Goal: Navigation & Orientation: Find specific page/section

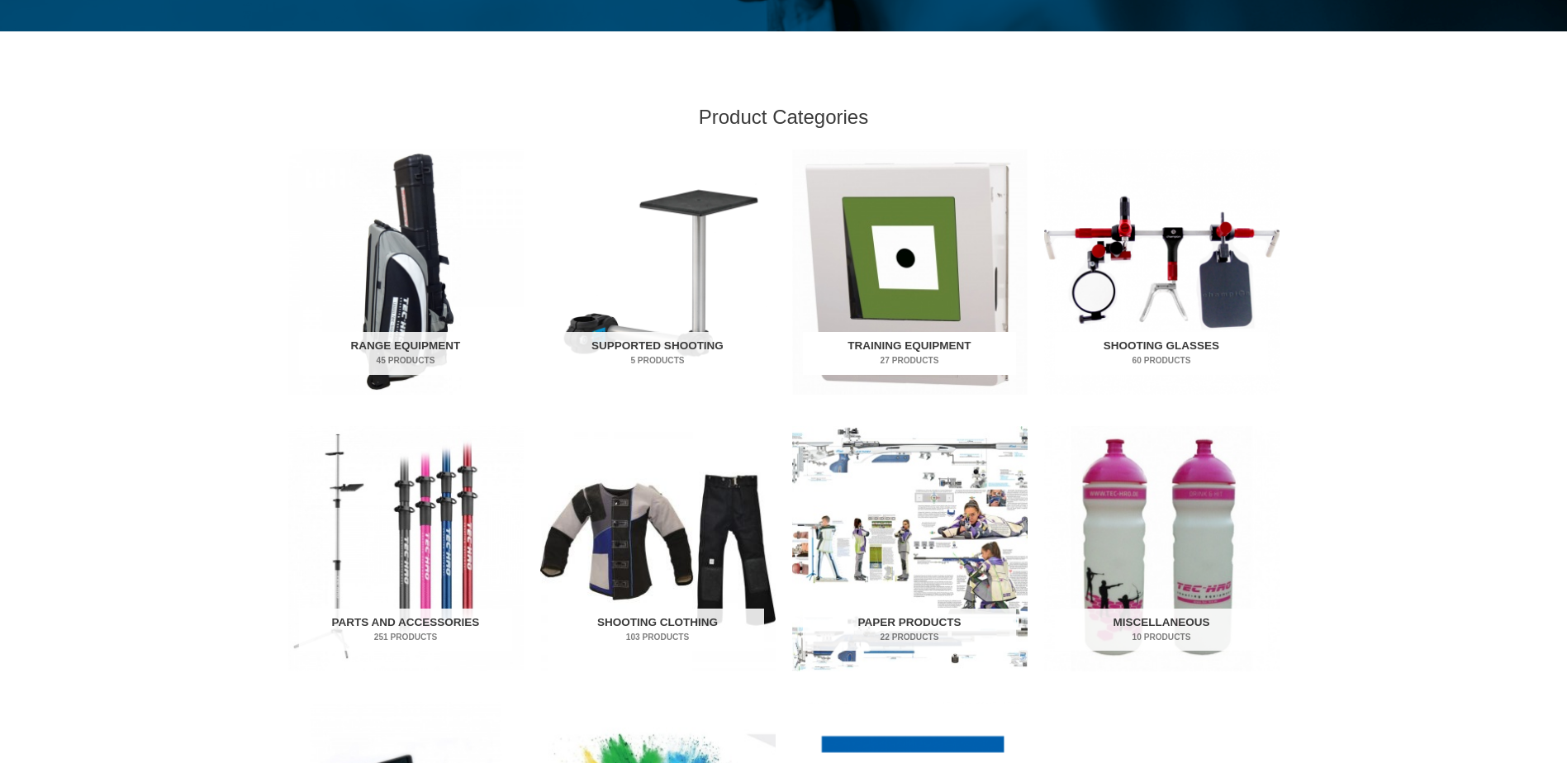
scroll to position [496, 0]
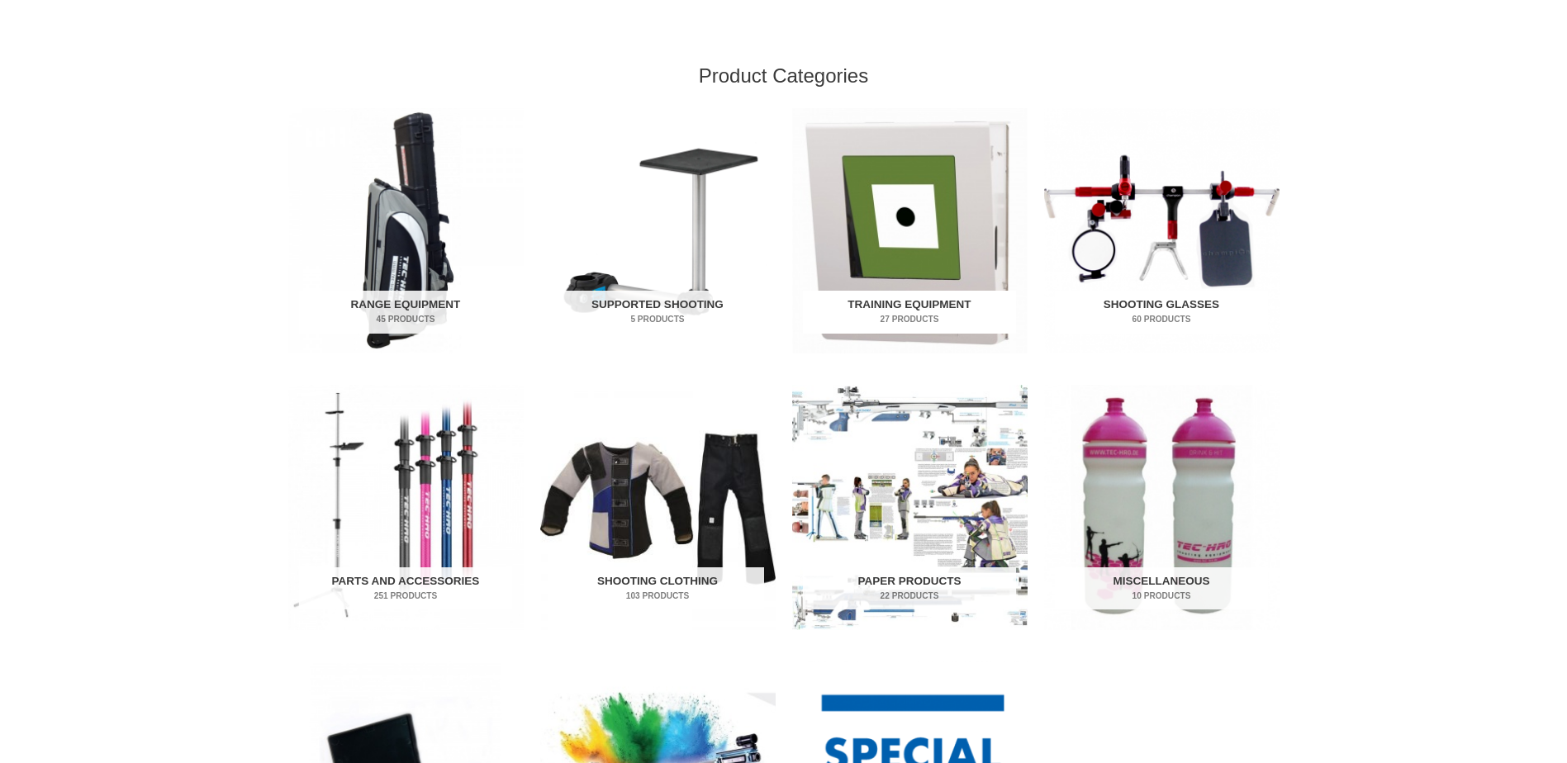
click at [904, 185] on img "Visit product category Training Equipment" at bounding box center [909, 230] width 235 height 245
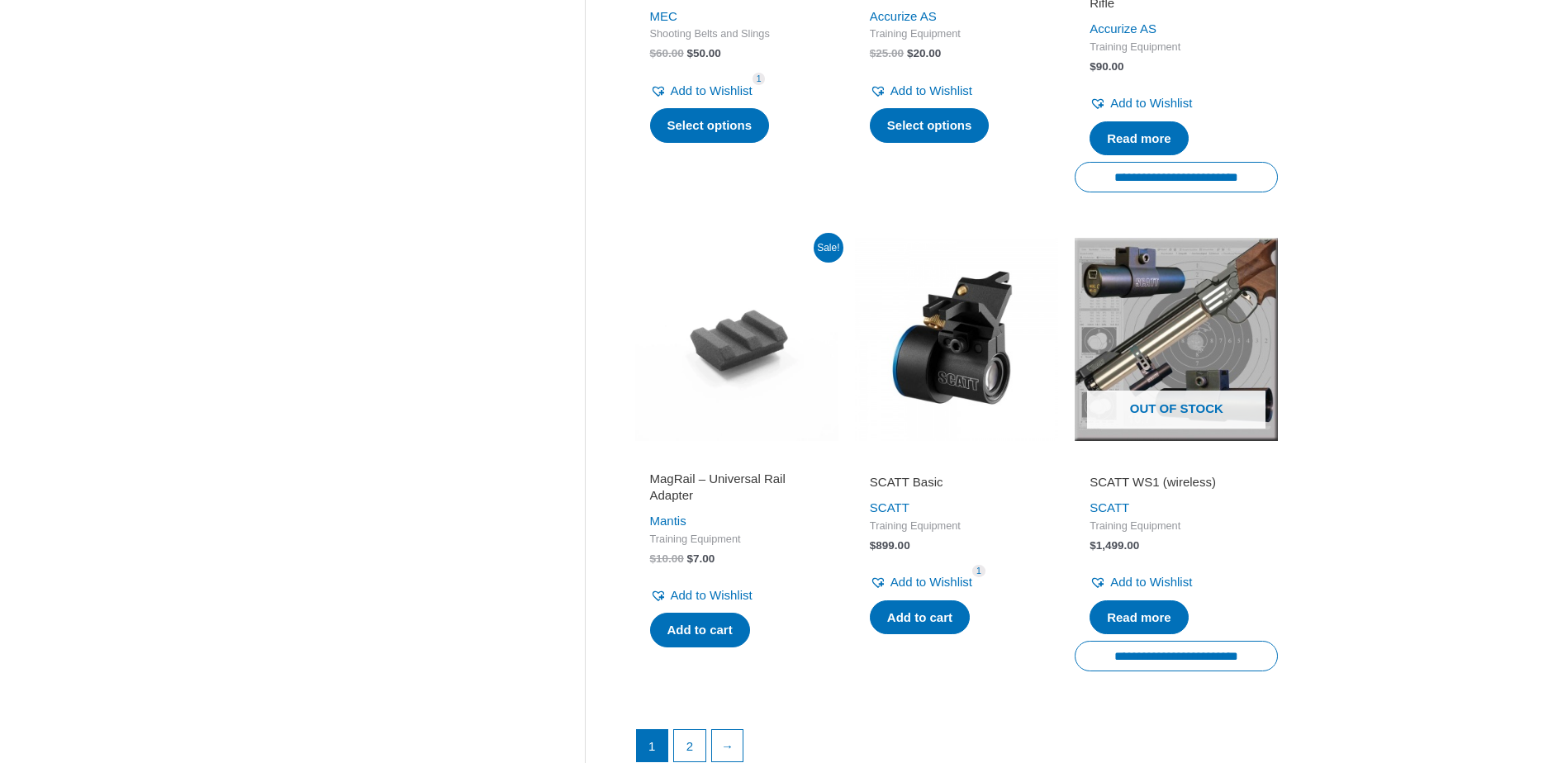
scroll to position [2147, 0]
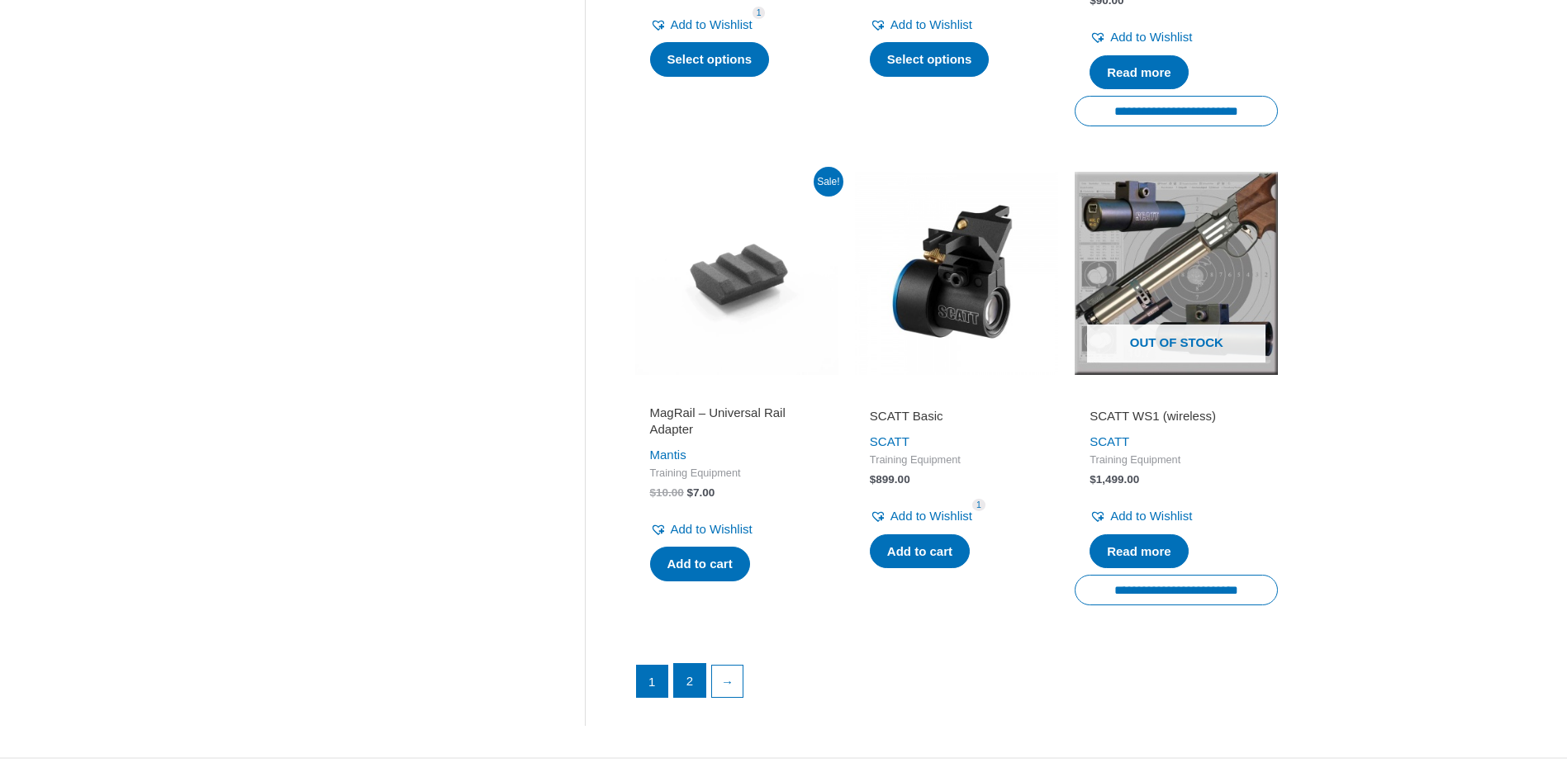
click at [679, 697] on link "2" at bounding box center [689, 680] width 31 height 33
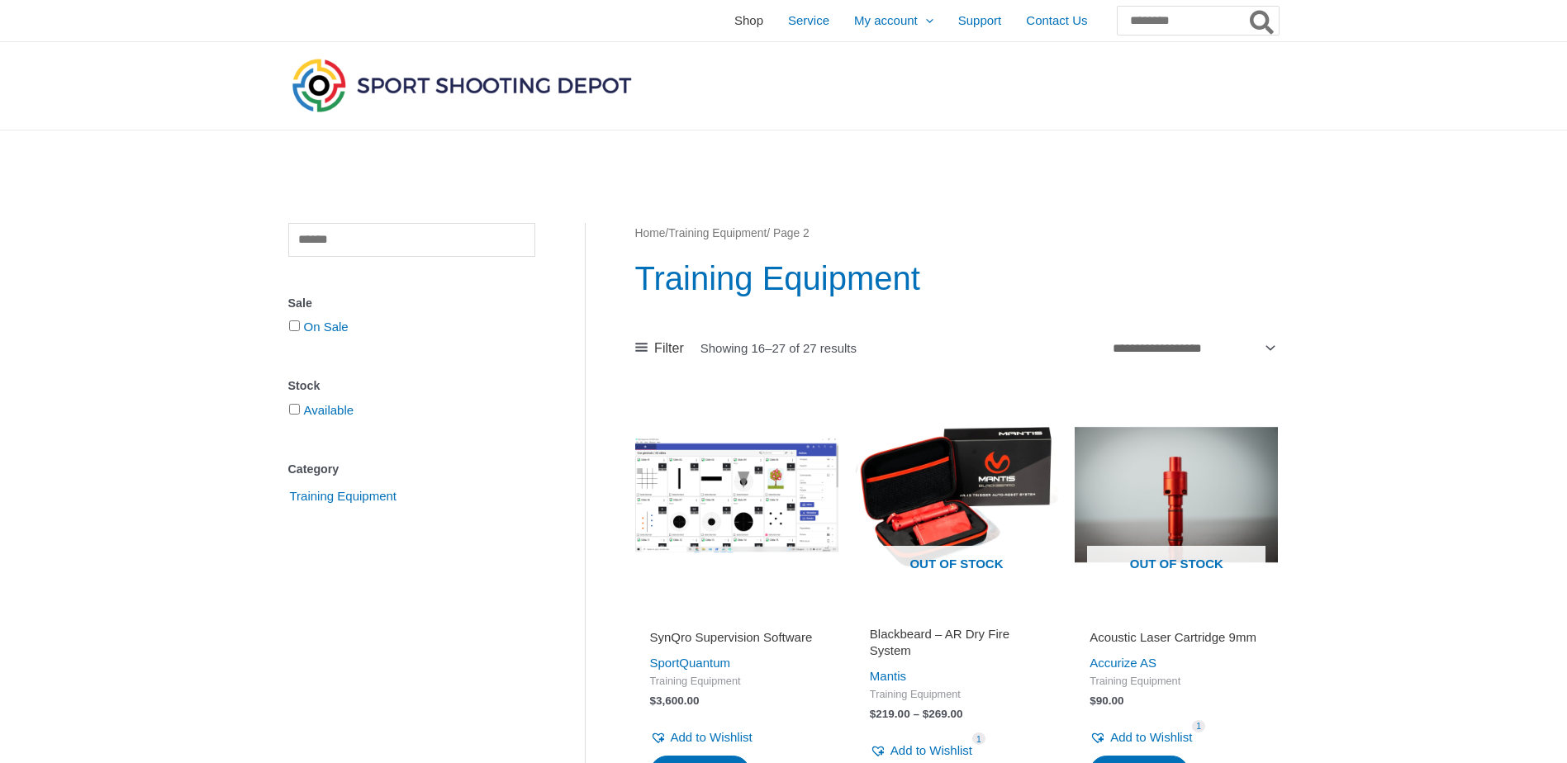
click at [734, 27] on span "Shop" at bounding box center [748, 20] width 29 height 41
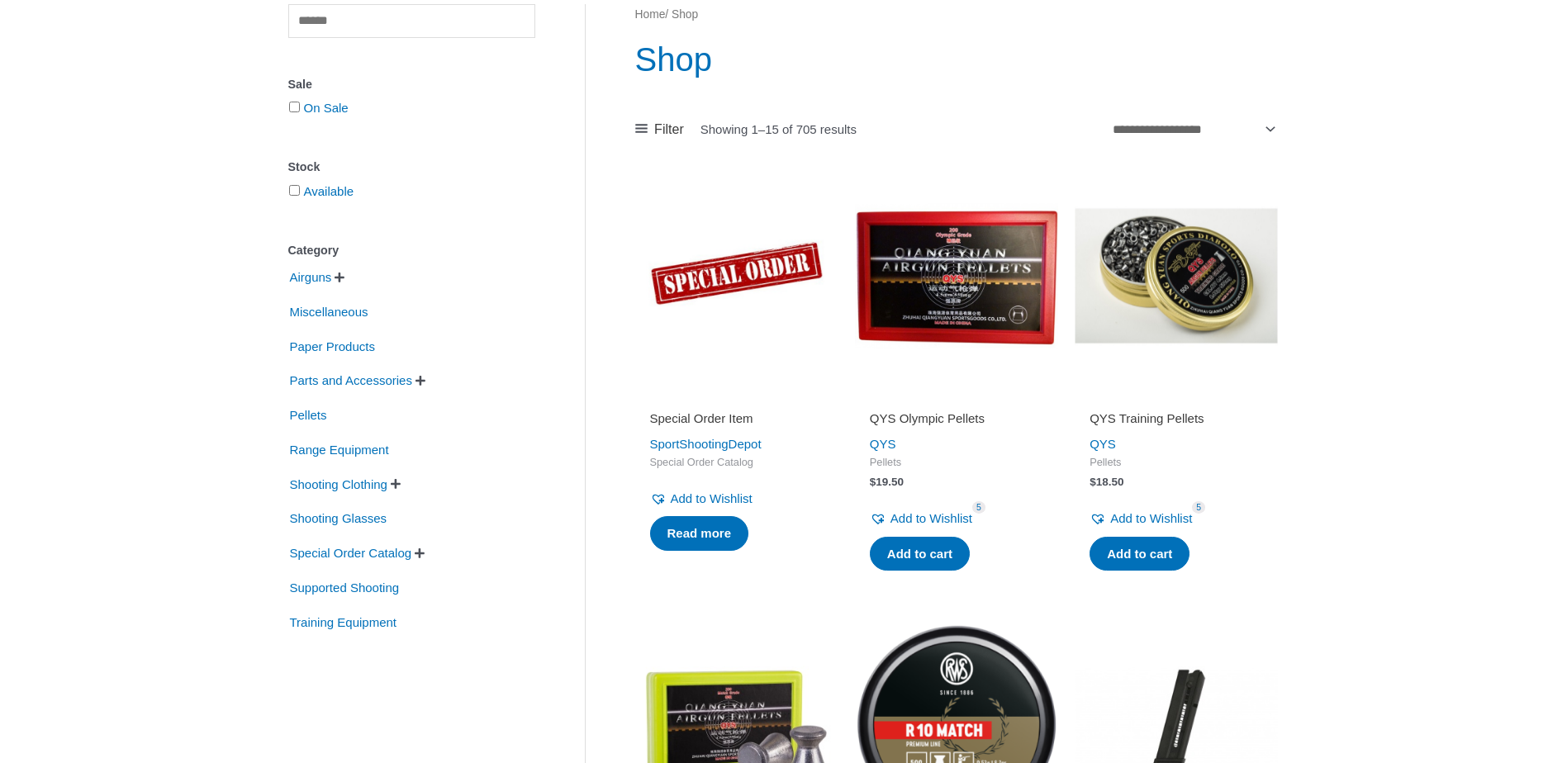
scroll to position [248, 0]
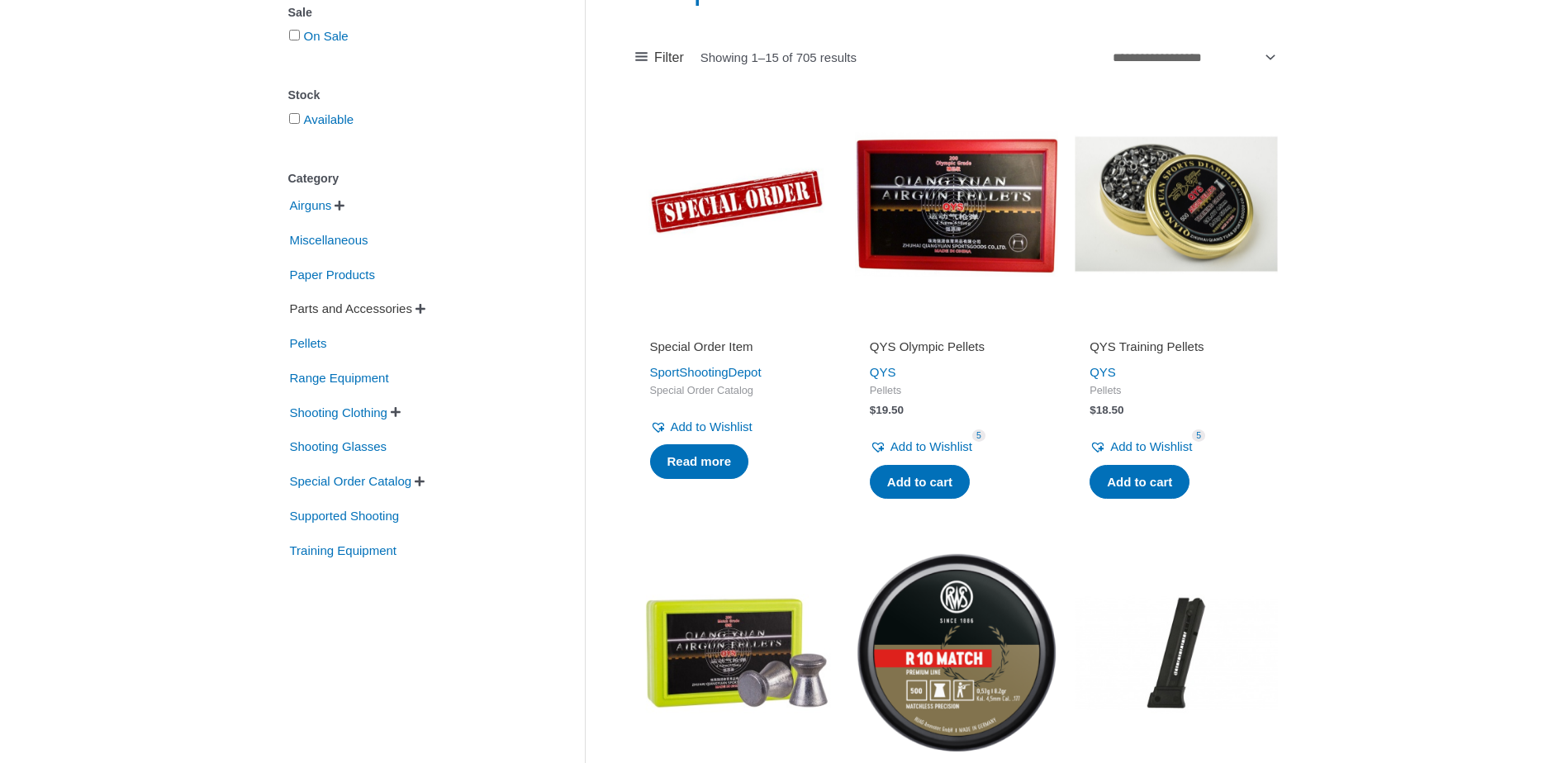
click at [356, 303] on span "Parts and Accessories" at bounding box center [351, 309] width 126 height 28
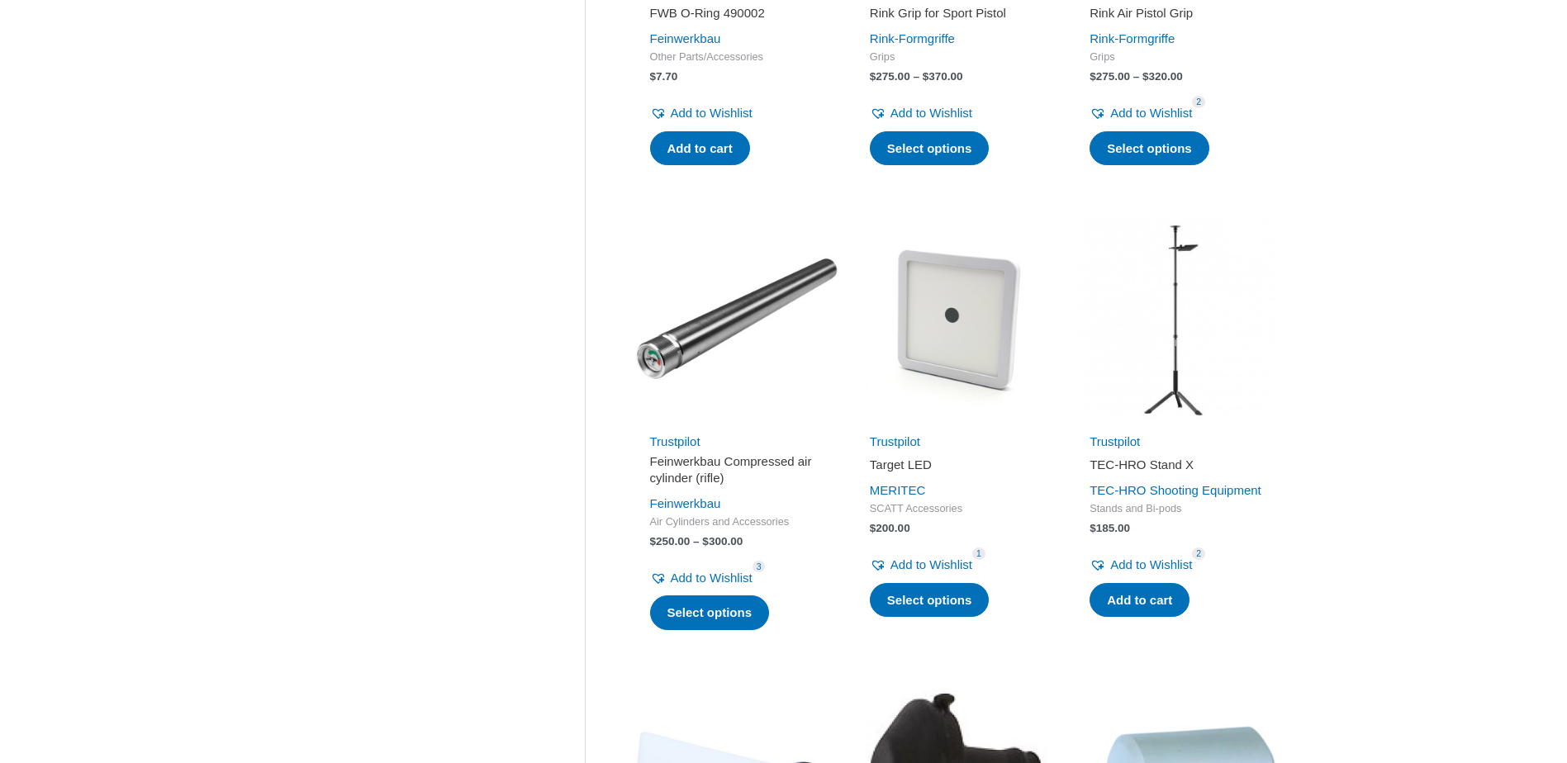
scroll to position [1156, 0]
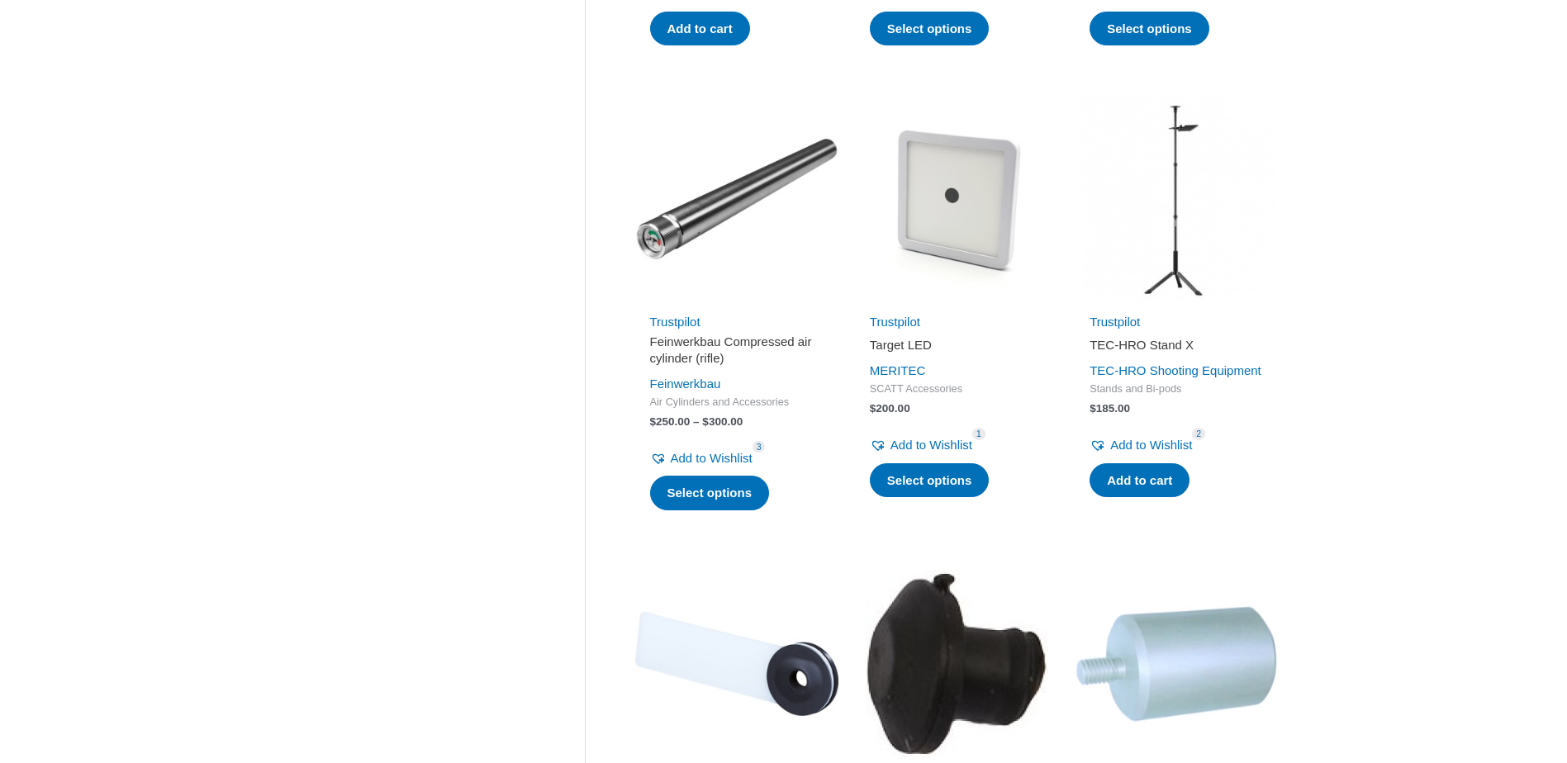
click at [976, 229] on img at bounding box center [956, 198] width 203 height 203
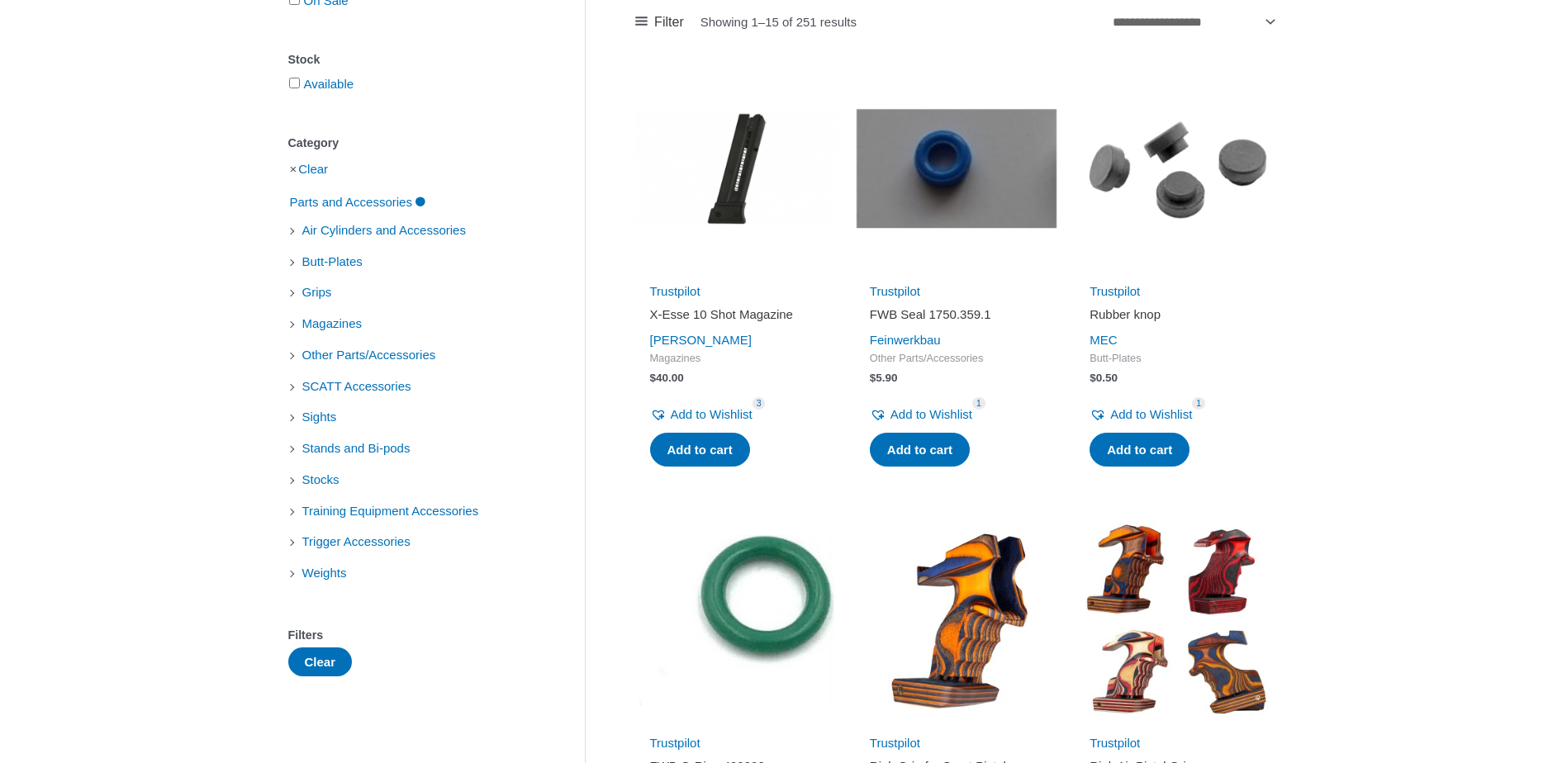
scroll to position [0, 0]
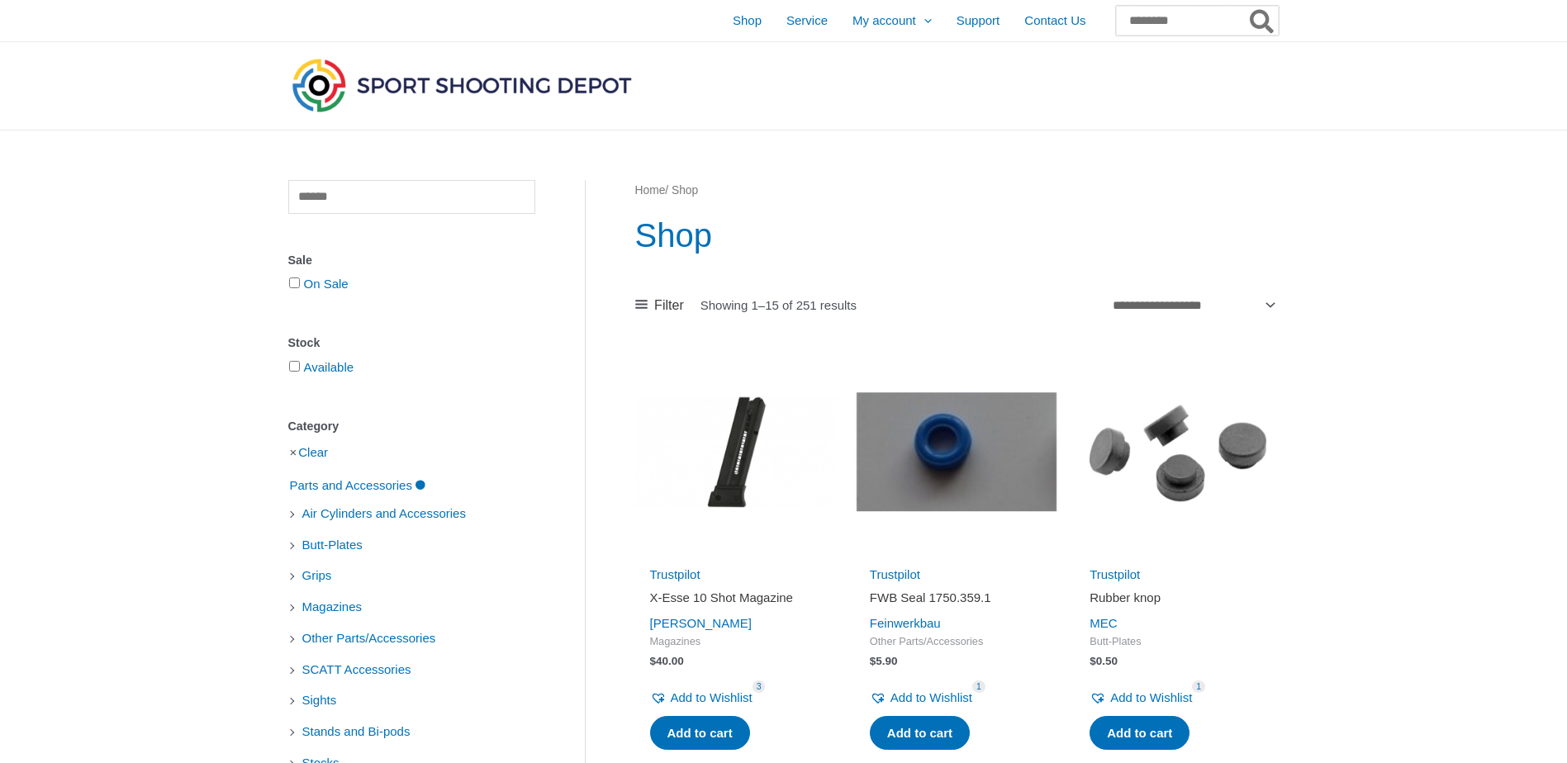
click at [1161, 17] on input "Search for:" at bounding box center [1197, 21] width 163 height 30
type input "*******"
click at [1246, 6] on button "Search" at bounding box center [1262, 21] width 32 height 30
click at [1261, 17] on icon "Search" at bounding box center [1262, 22] width 24 height 26
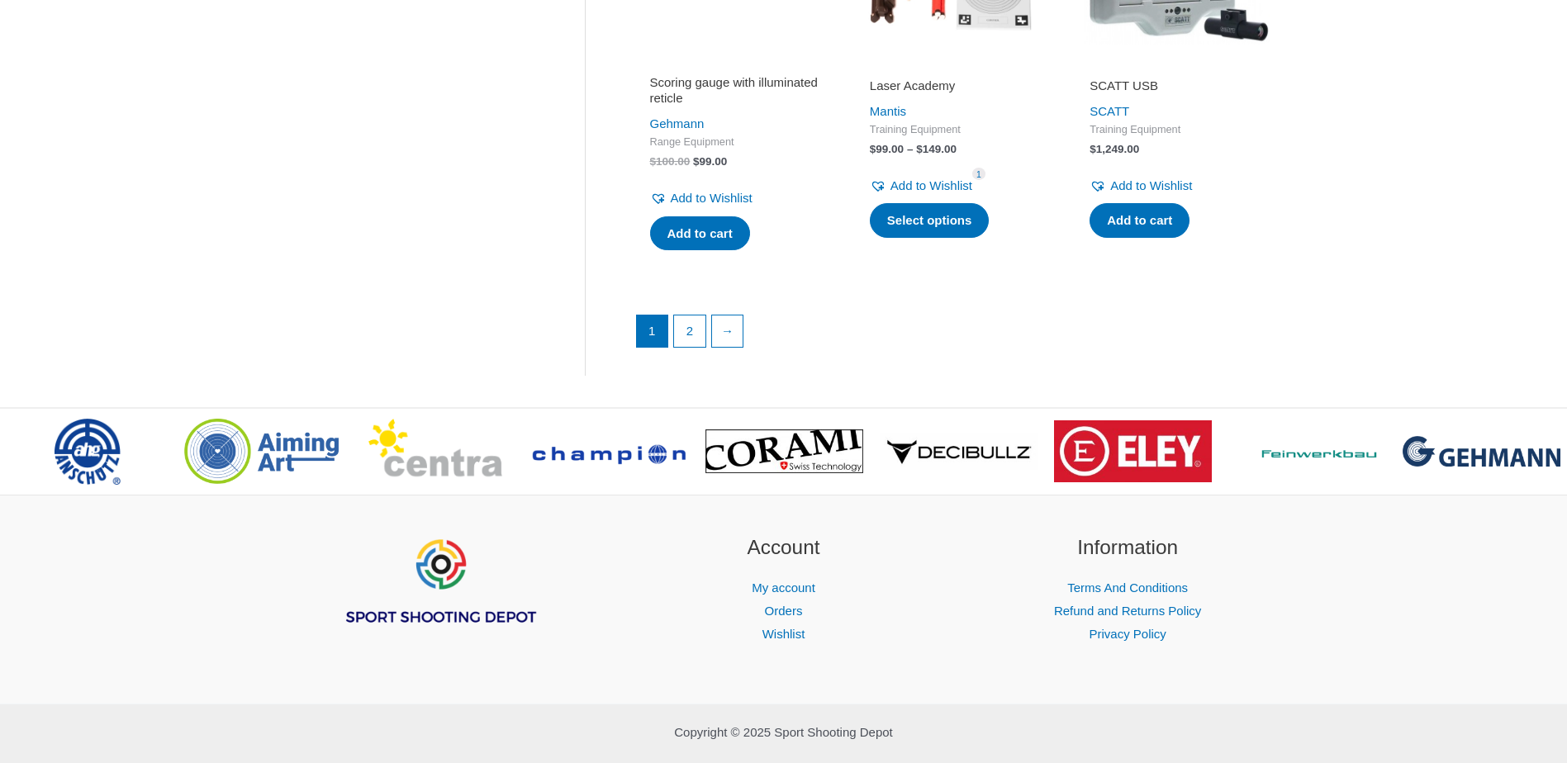
scroll to position [2455, 0]
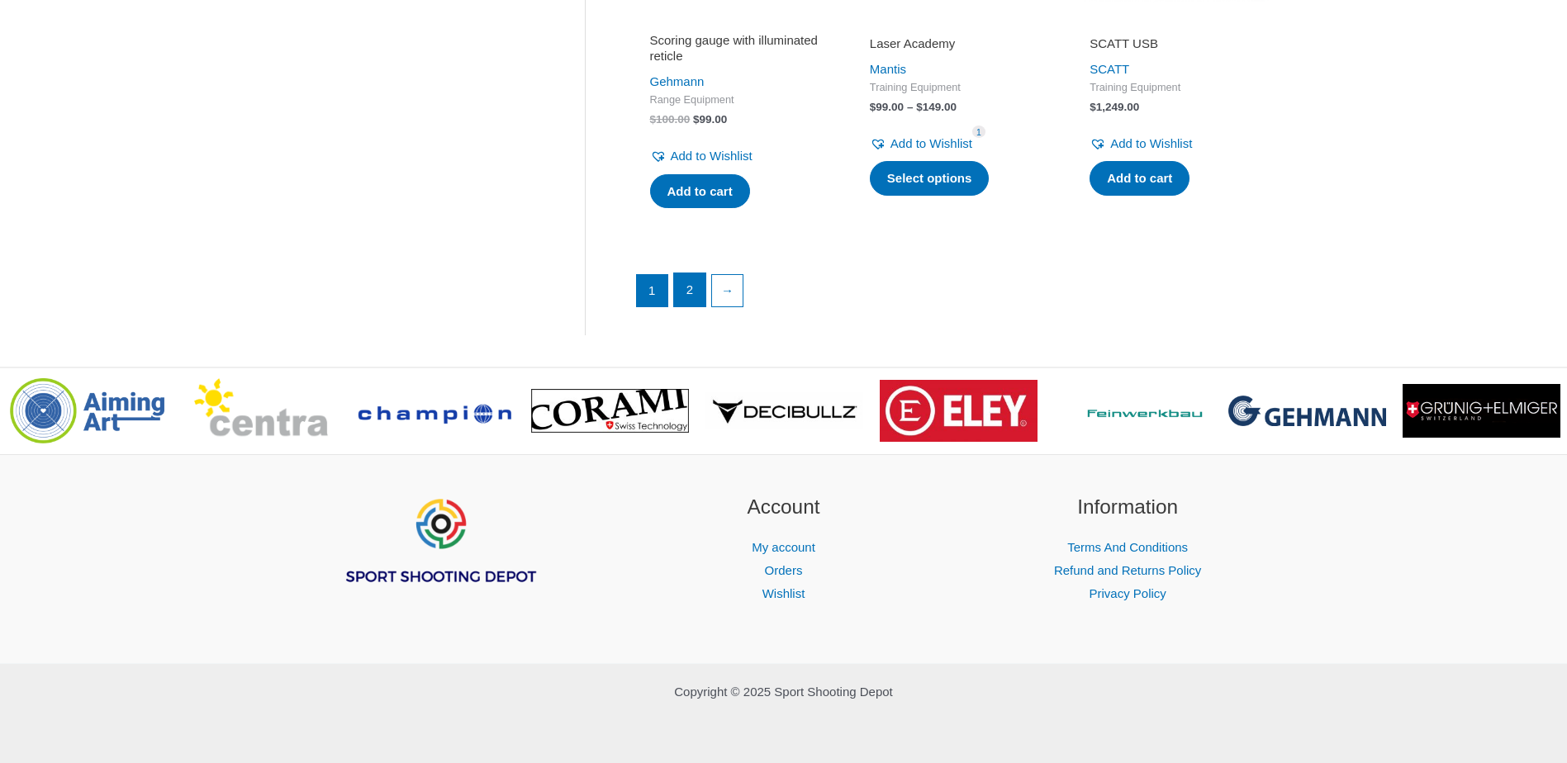
click at [691, 292] on link "2" at bounding box center [689, 289] width 31 height 33
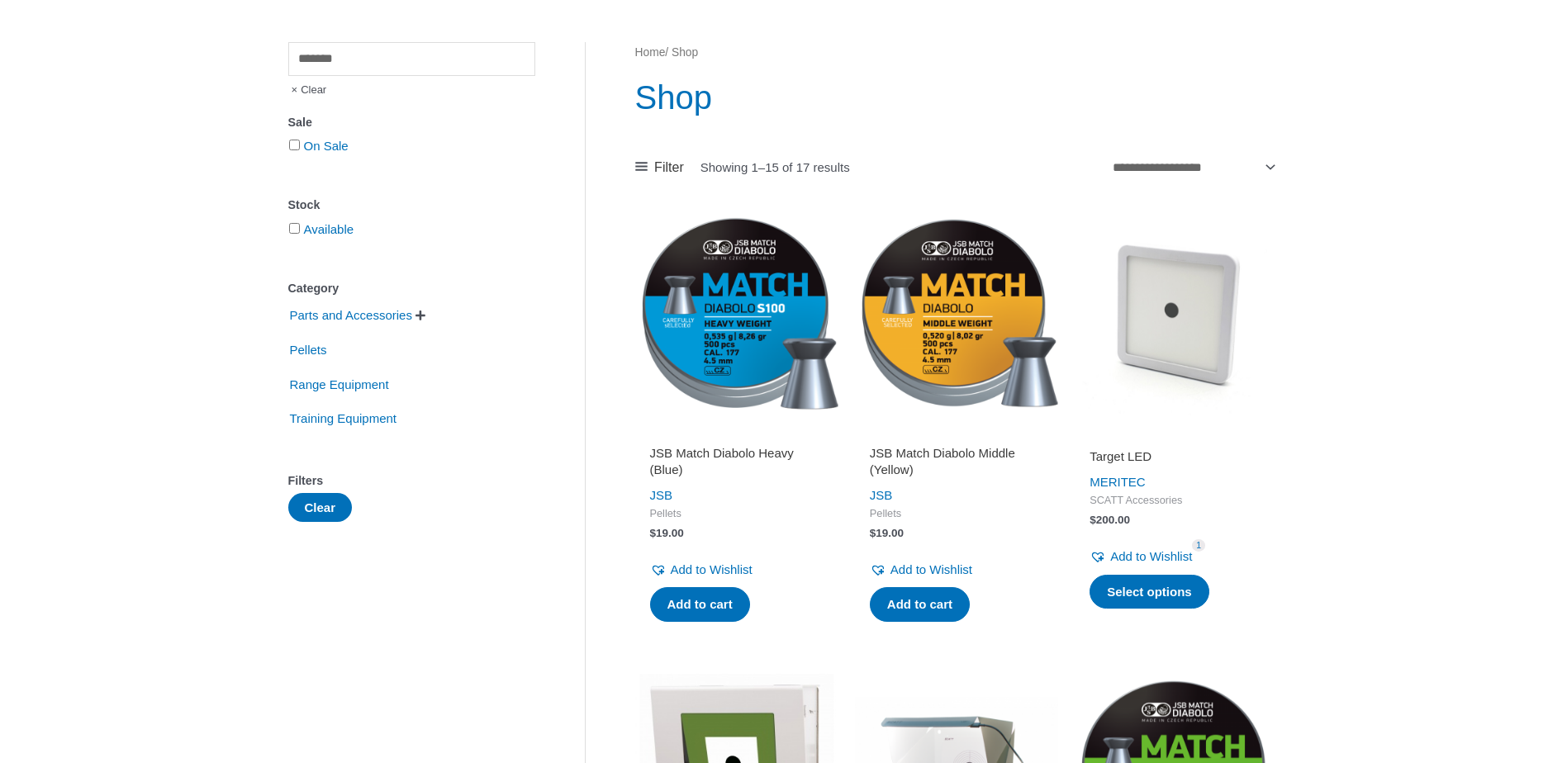
scroll to position [0, 0]
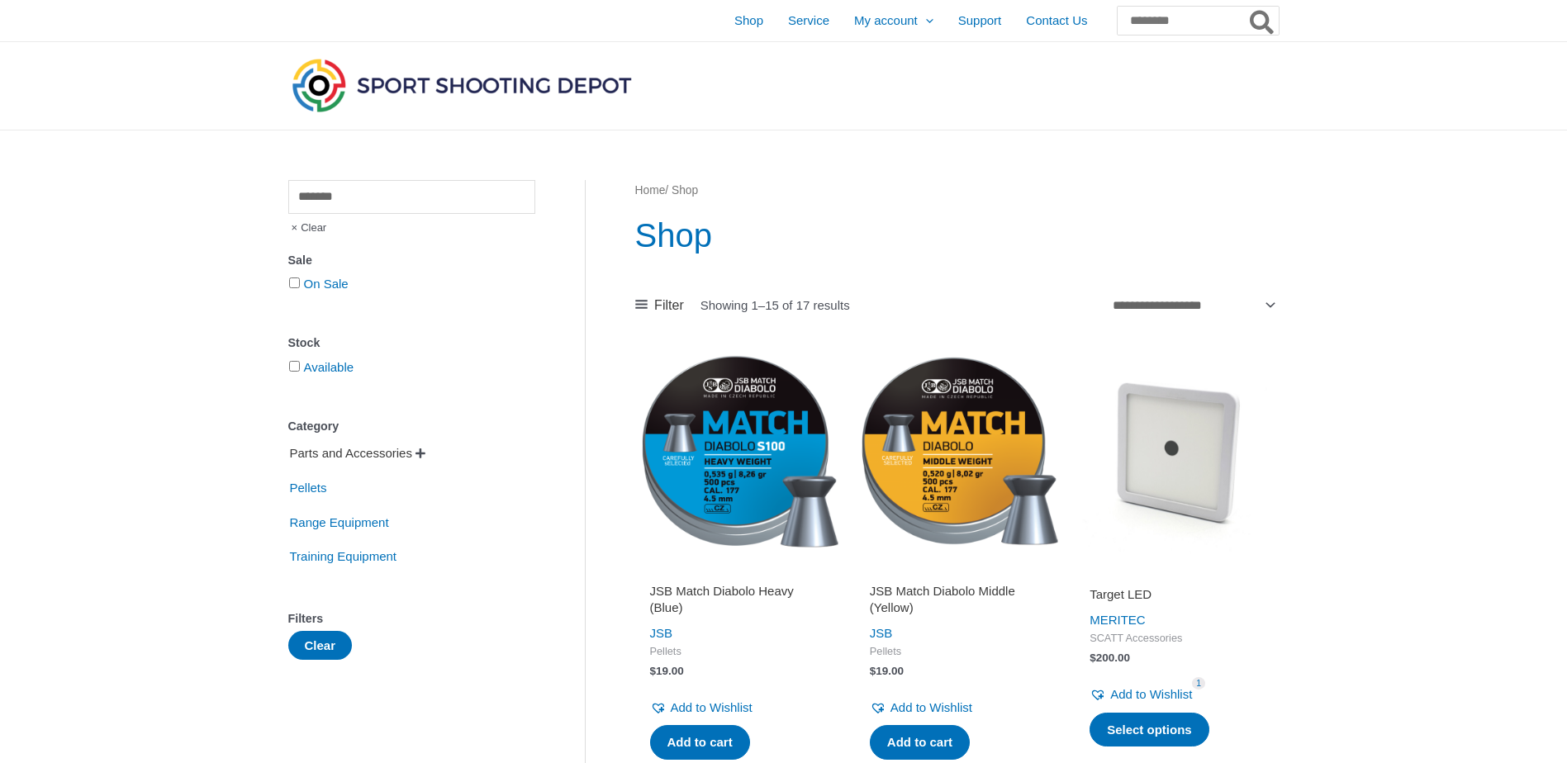
click at [377, 453] on span "Parts and Accessories" at bounding box center [351, 453] width 126 height 28
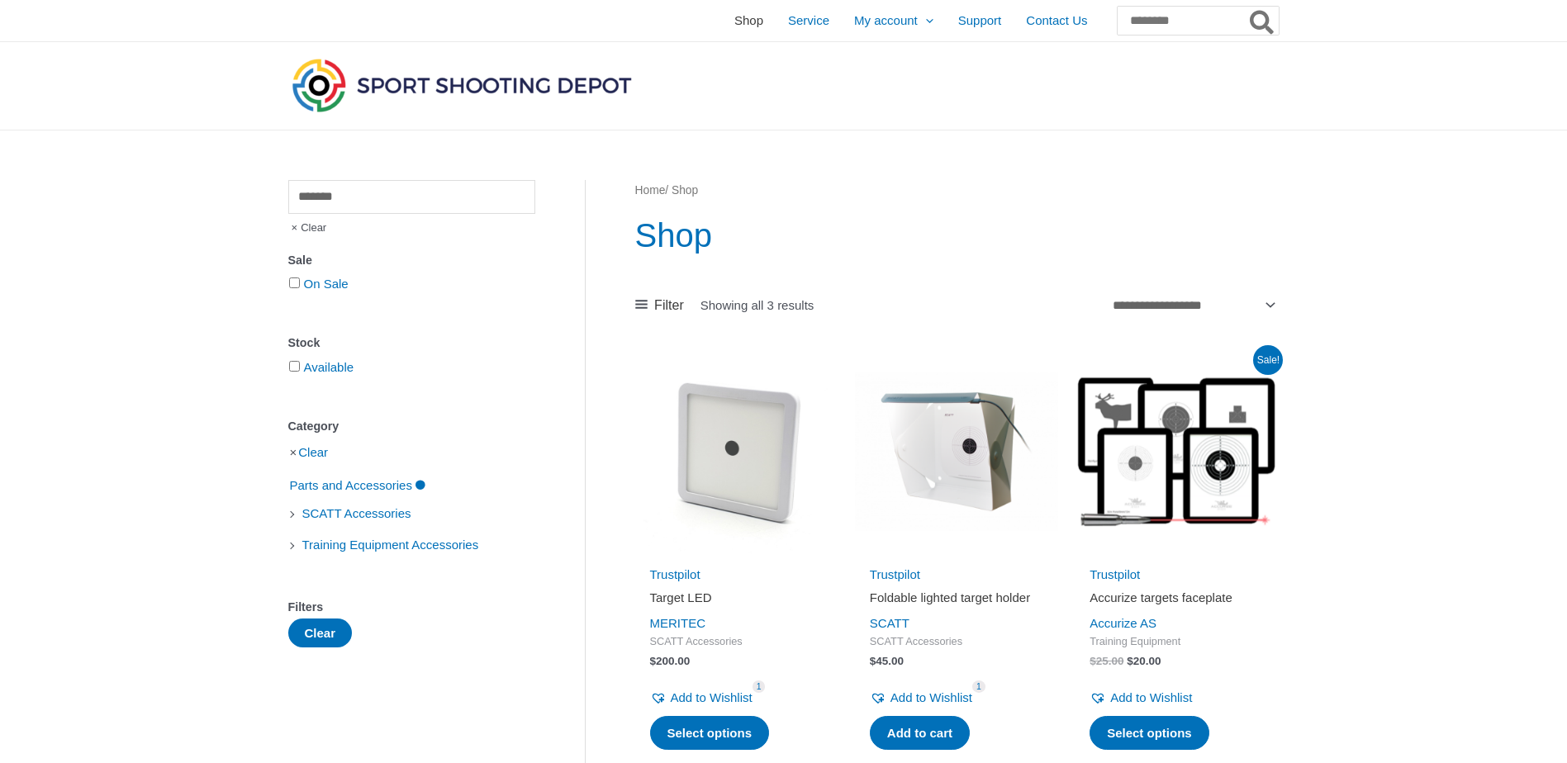
click at [734, 22] on span "Shop" at bounding box center [748, 20] width 29 height 41
click at [734, 18] on span "Shop" at bounding box center [748, 20] width 29 height 41
click at [788, 18] on span "Service" at bounding box center [808, 20] width 41 height 41
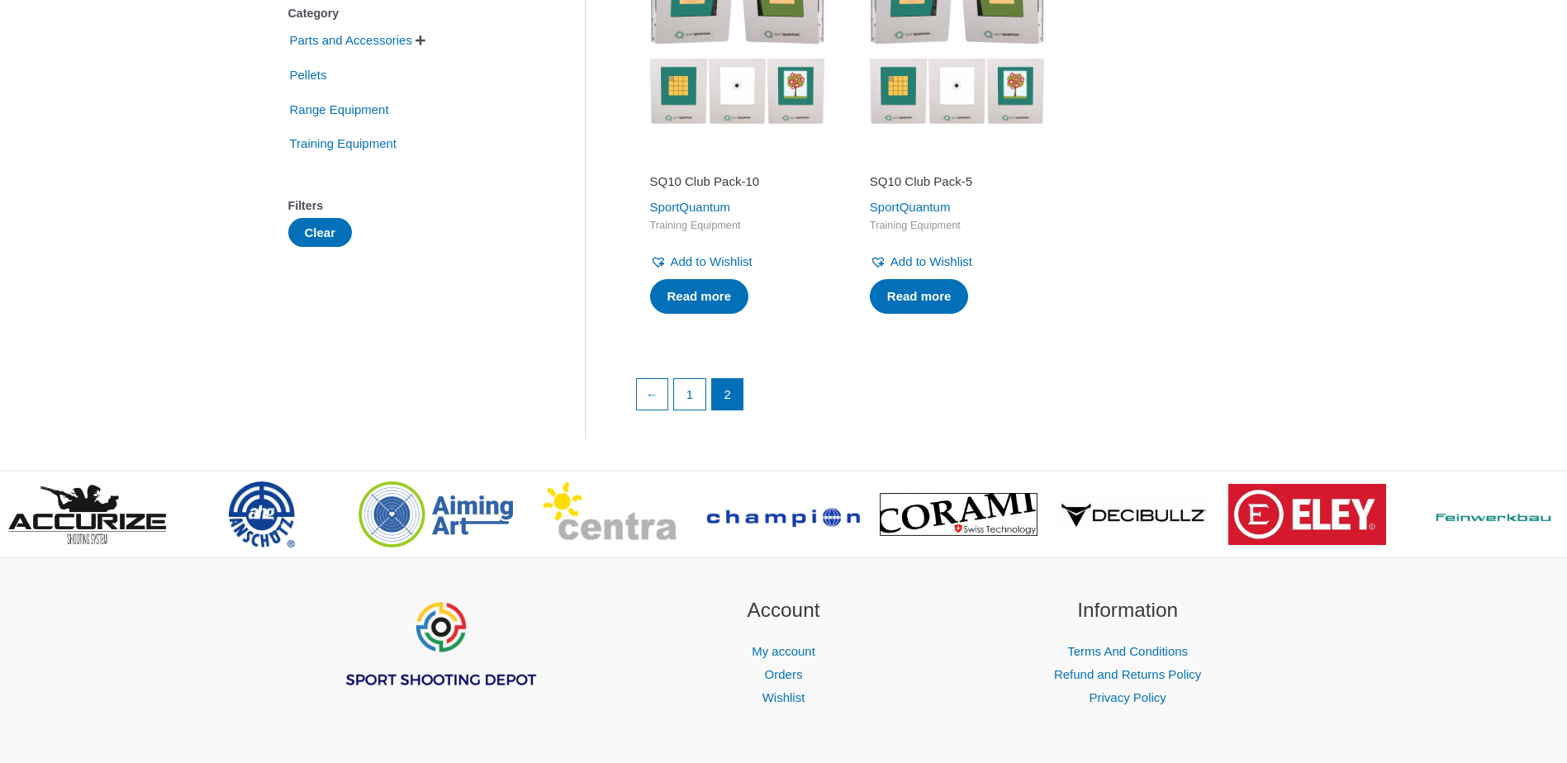
scroll to position [165, 0]
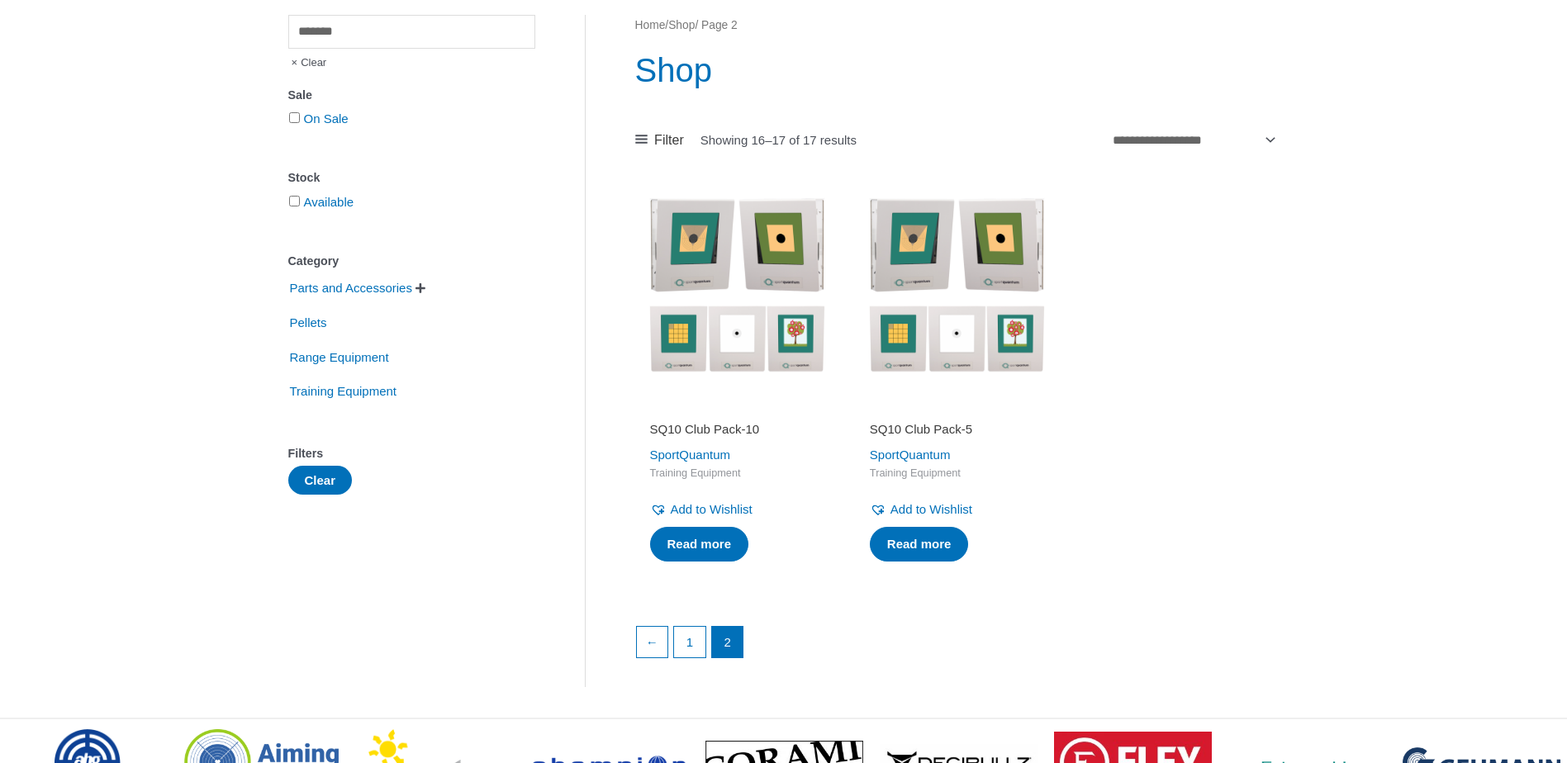
click at [778, 336] on img at bounding box center [736, 286] width 203 height 203
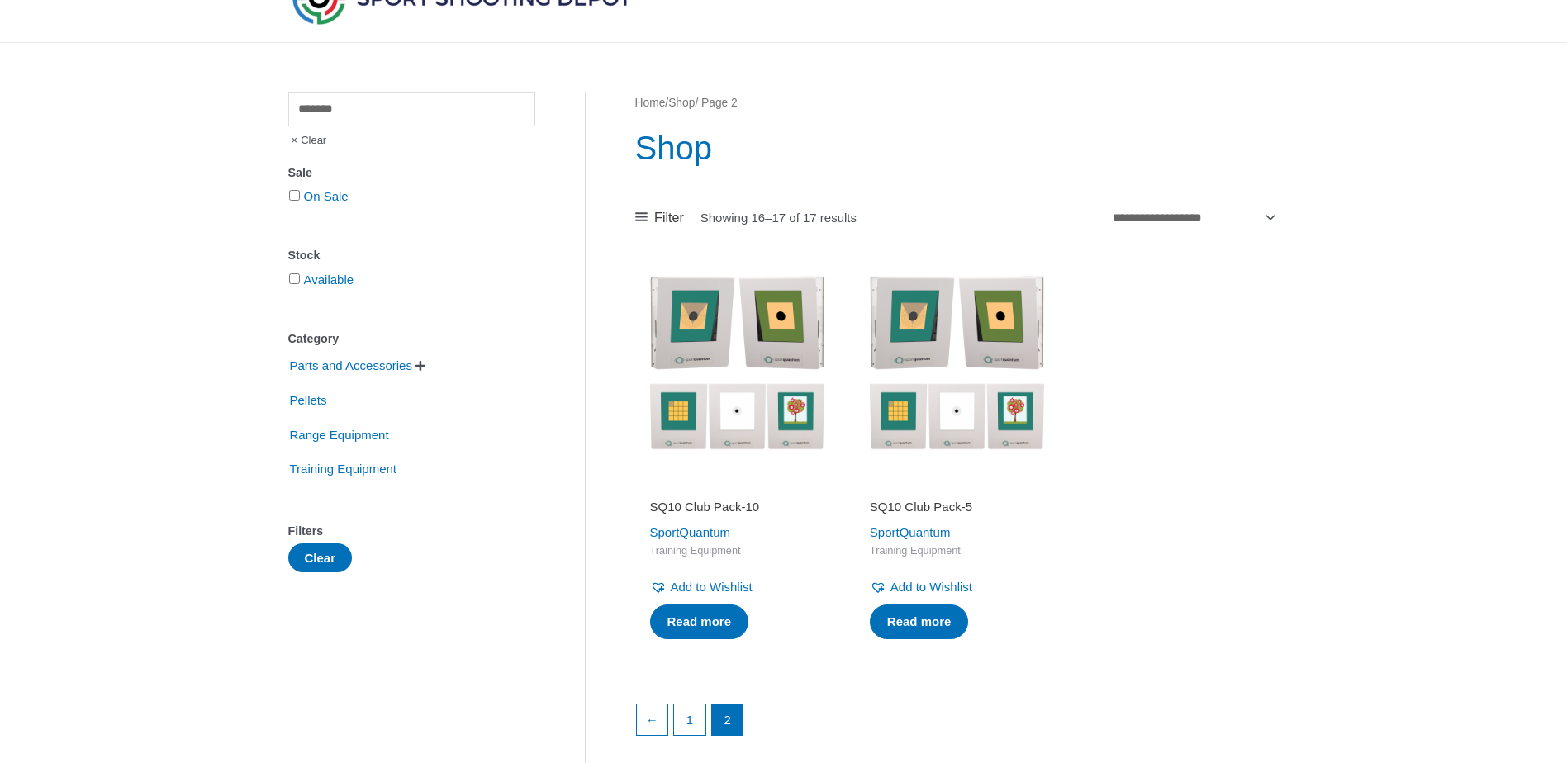
scroll to position [0, 0]
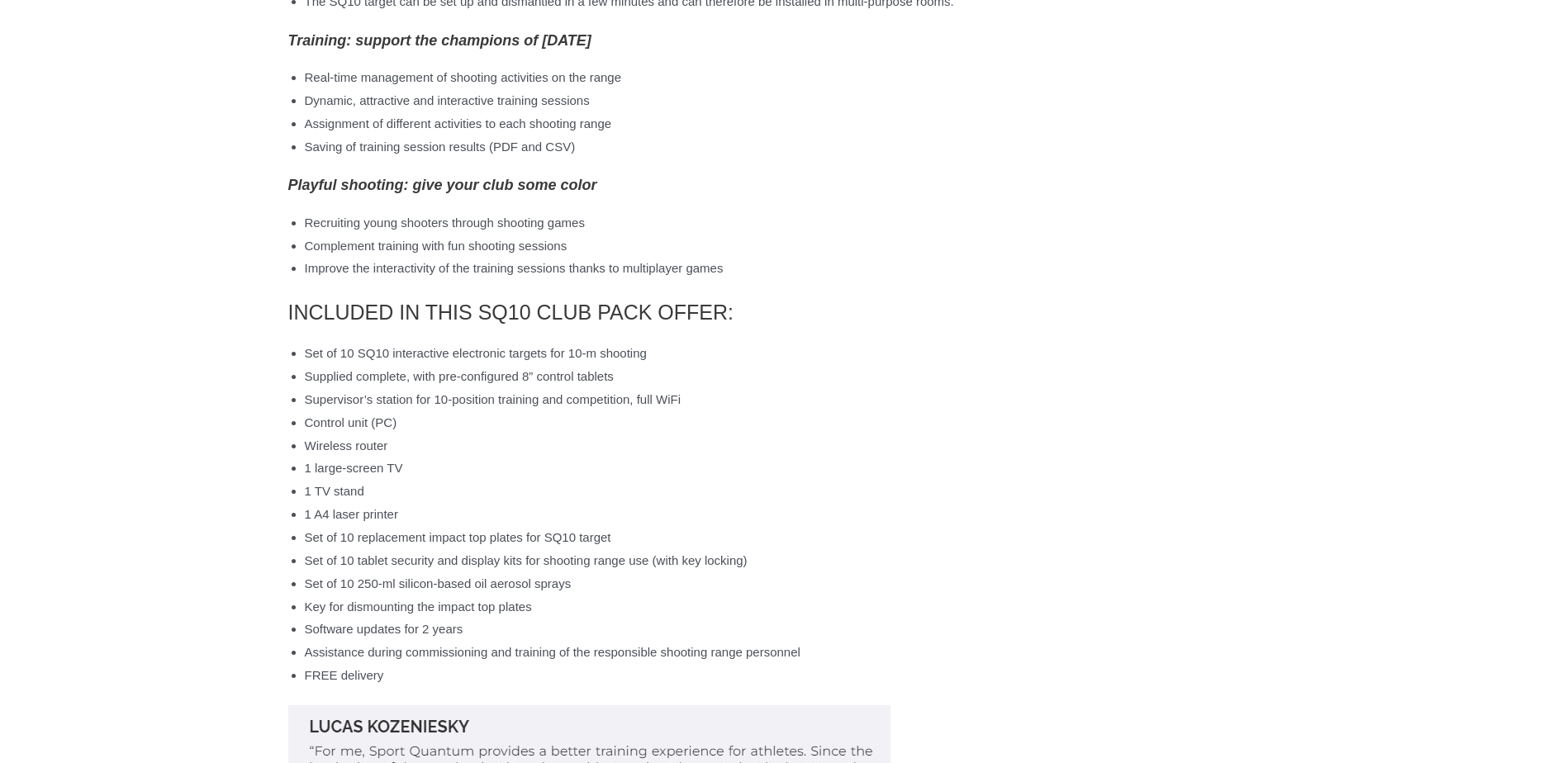
scroll to position [2395, 0]
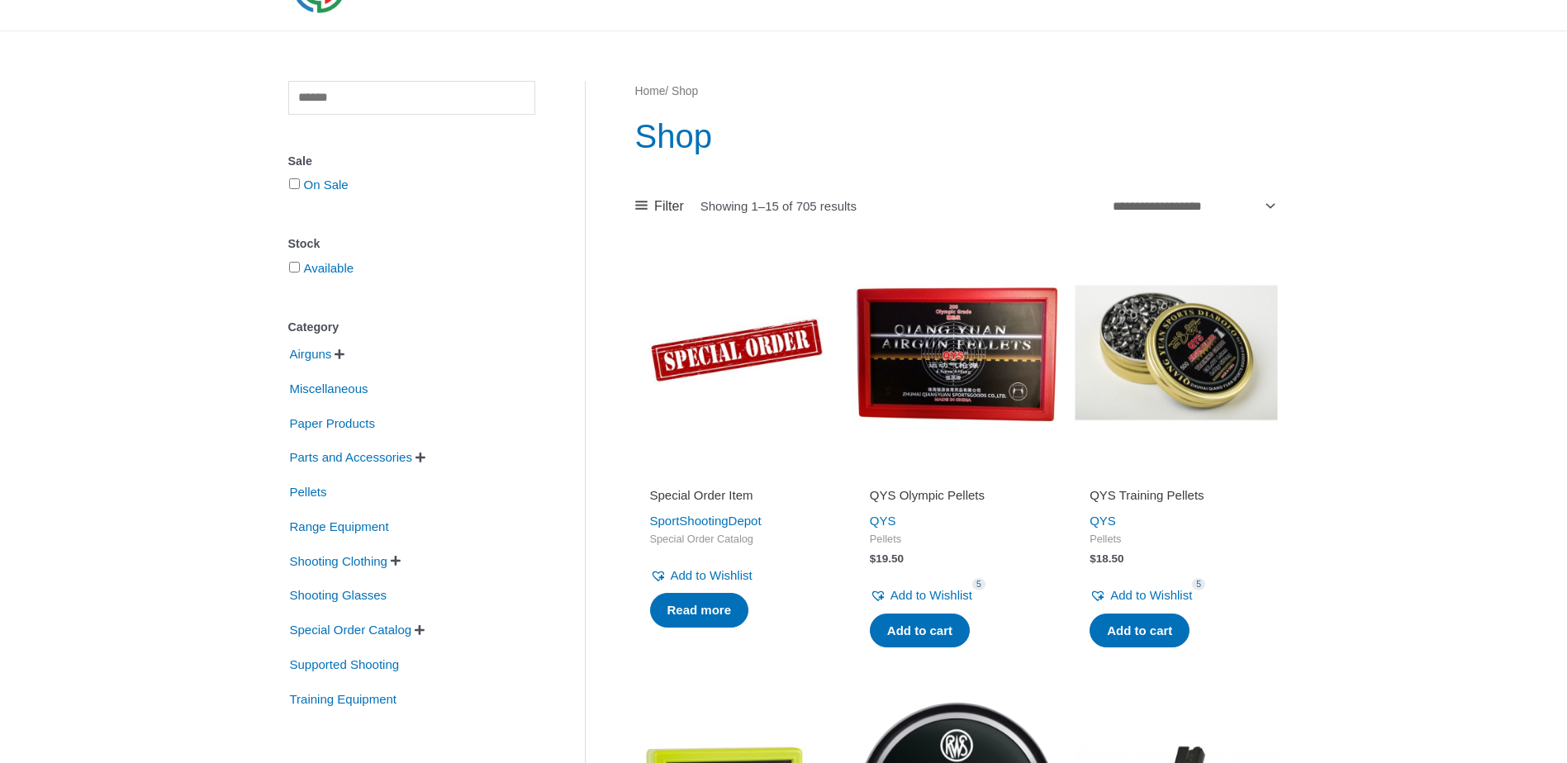
scroll to position [165, 0]
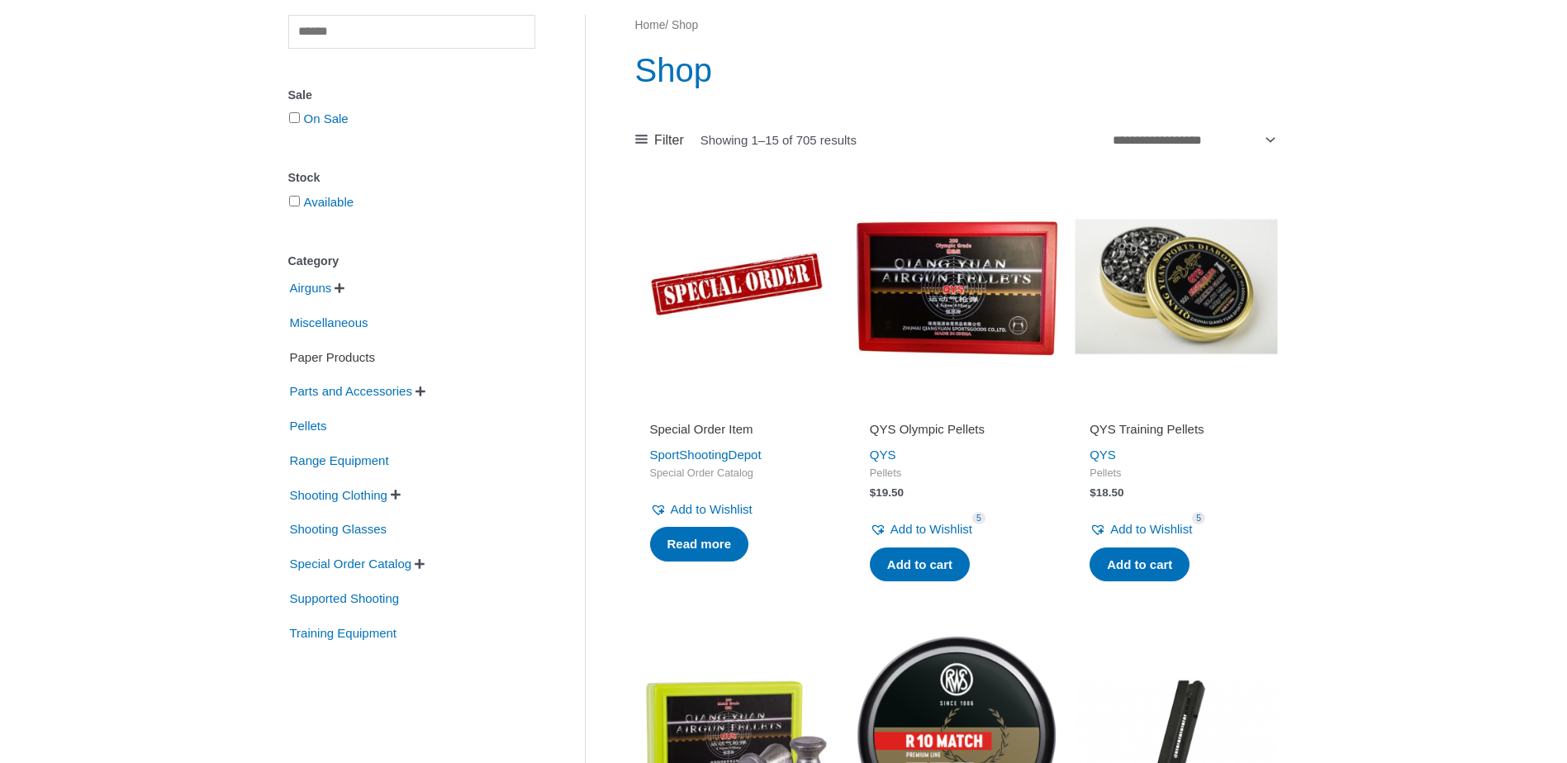
click at [349, 358] on span "Paper Products" at bounding box center [332, 358] width 88 height 28
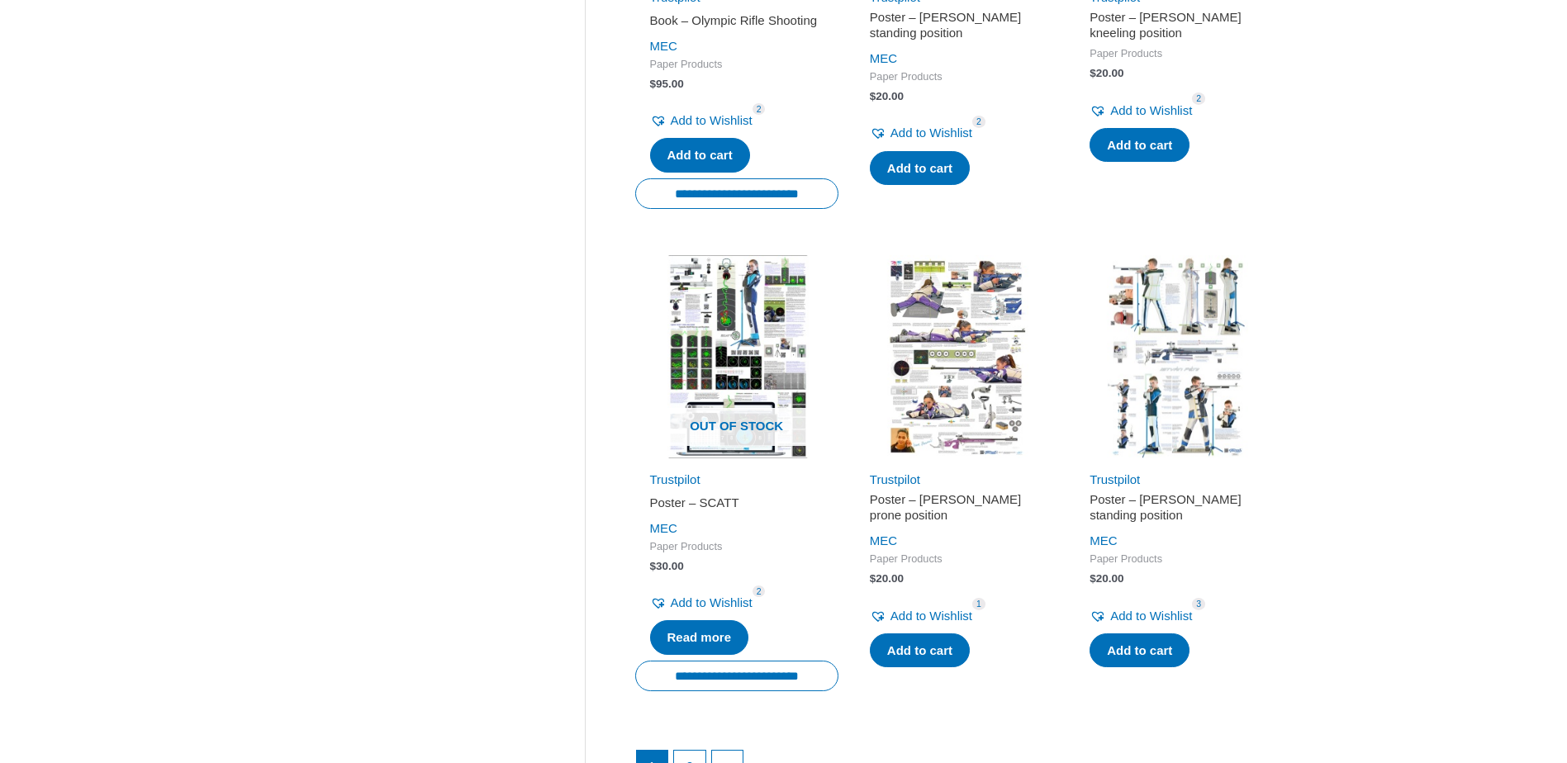
scroll to position [2147, 0]
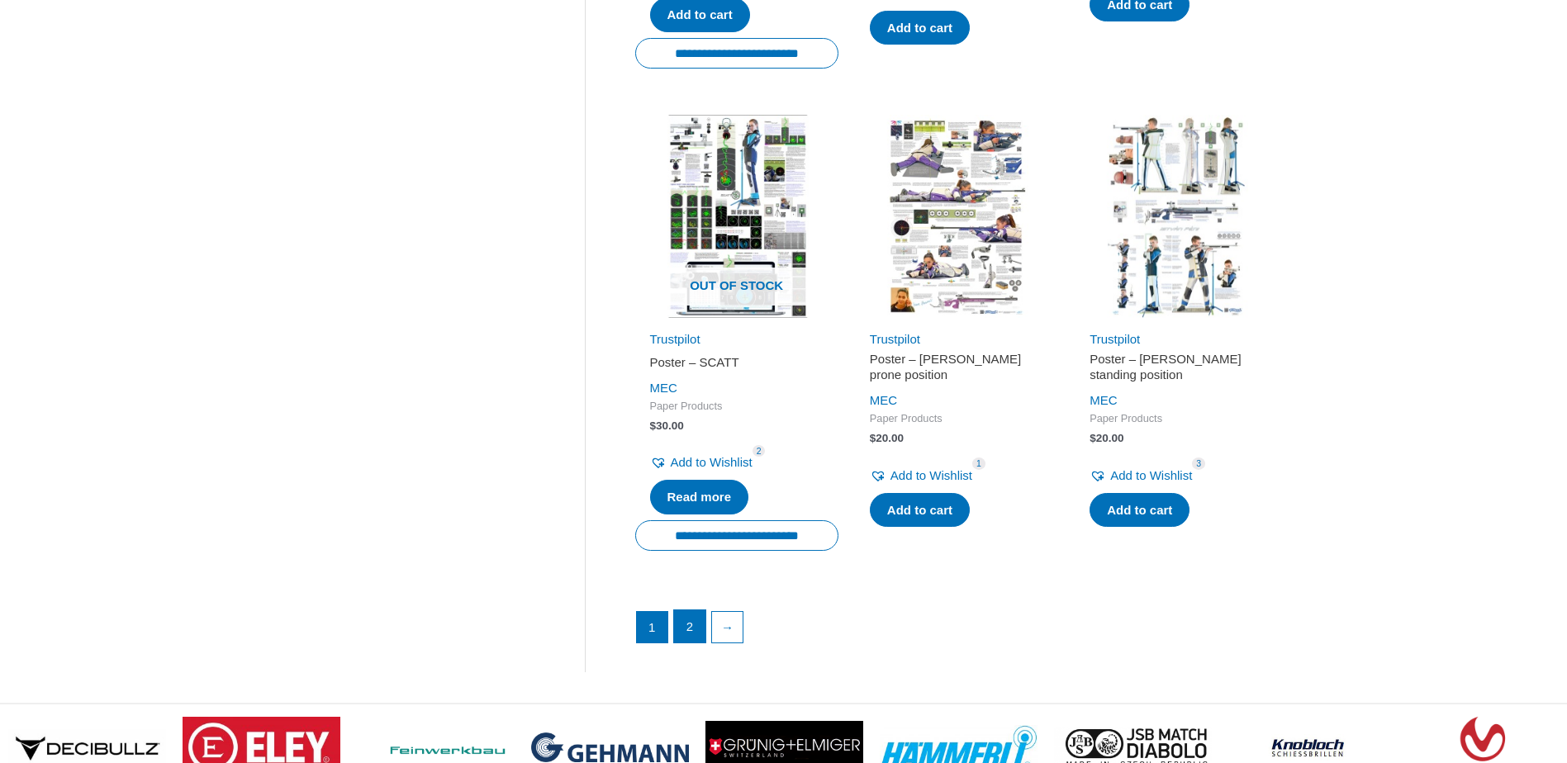
click at [701, 633] on link "2" at bounding box center [689, 626] width 31 height 33
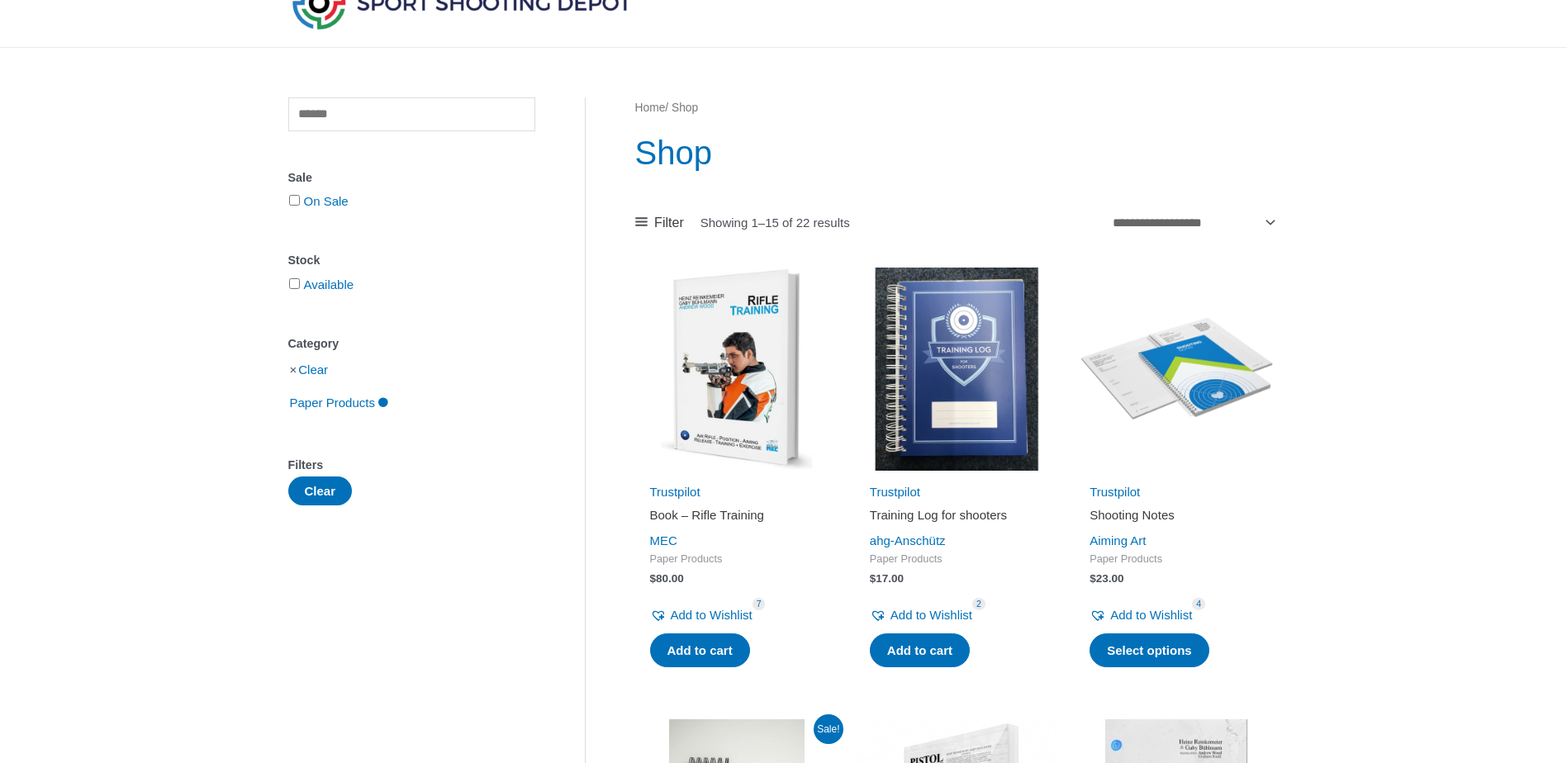
scroll to position [0, 0]
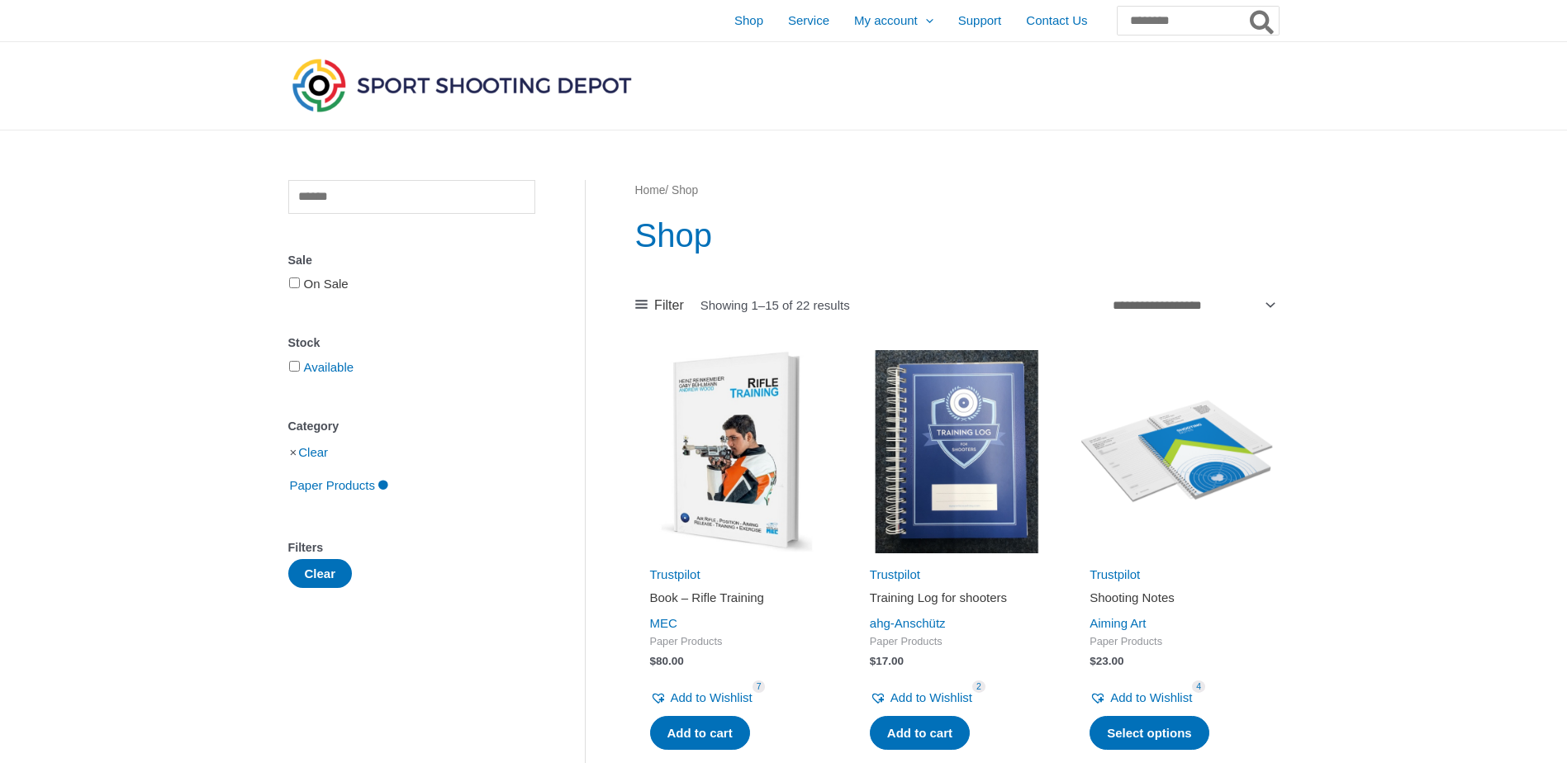
scroll to position [165, 0]
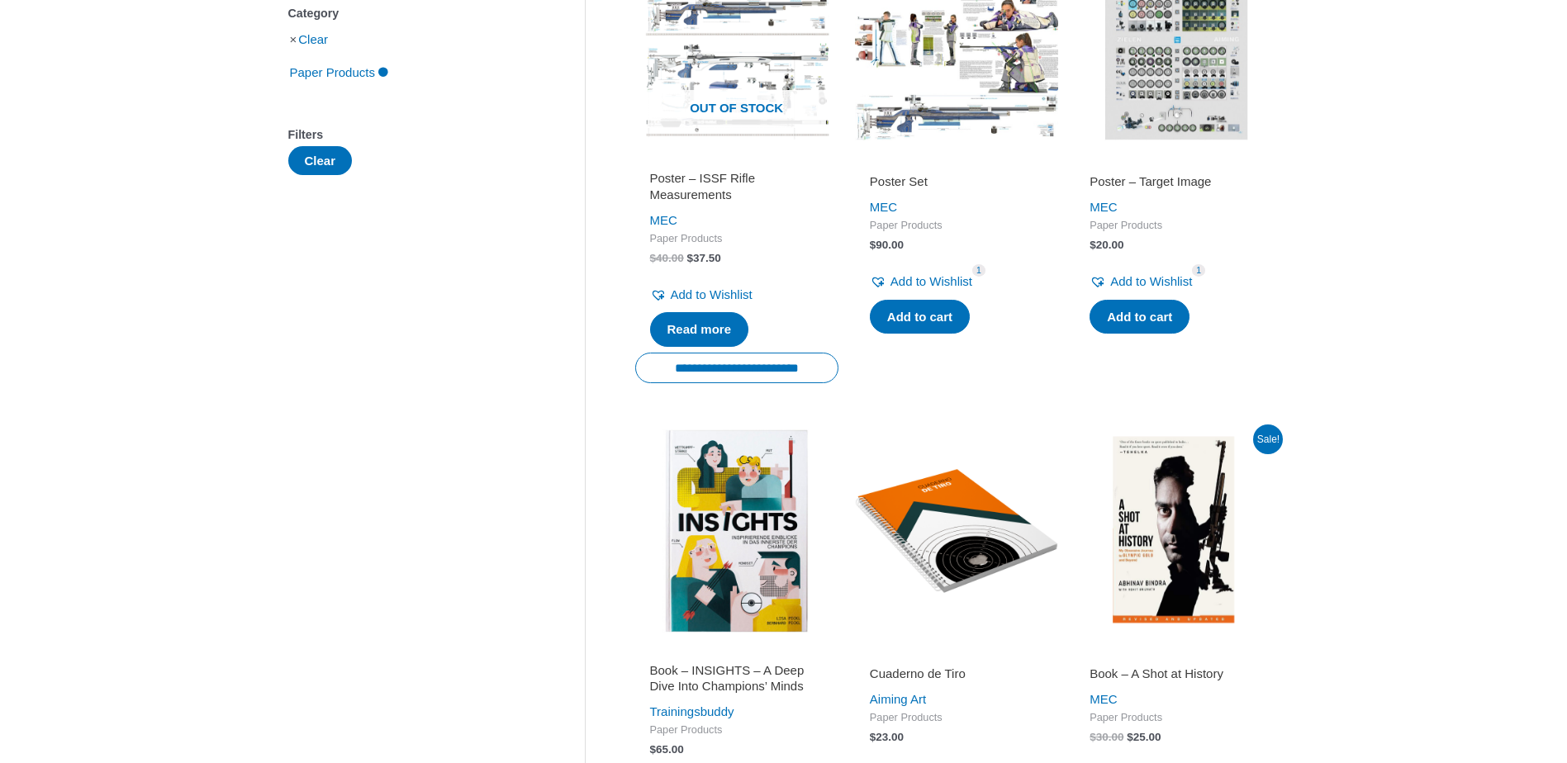
scroll to position [743, 0]
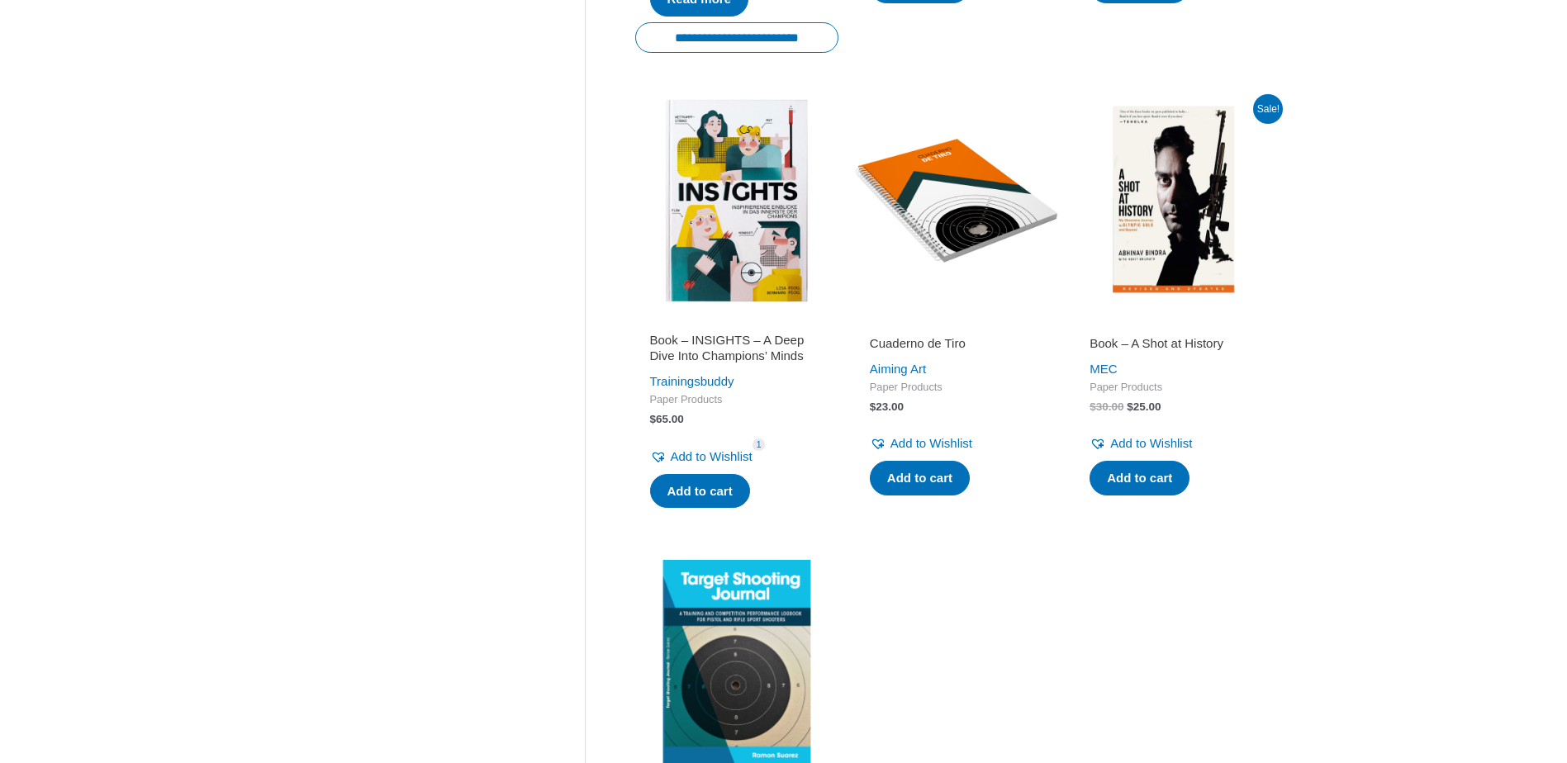
click at [954, 202] on img at bounding box center [956, 200] width 203 height 203
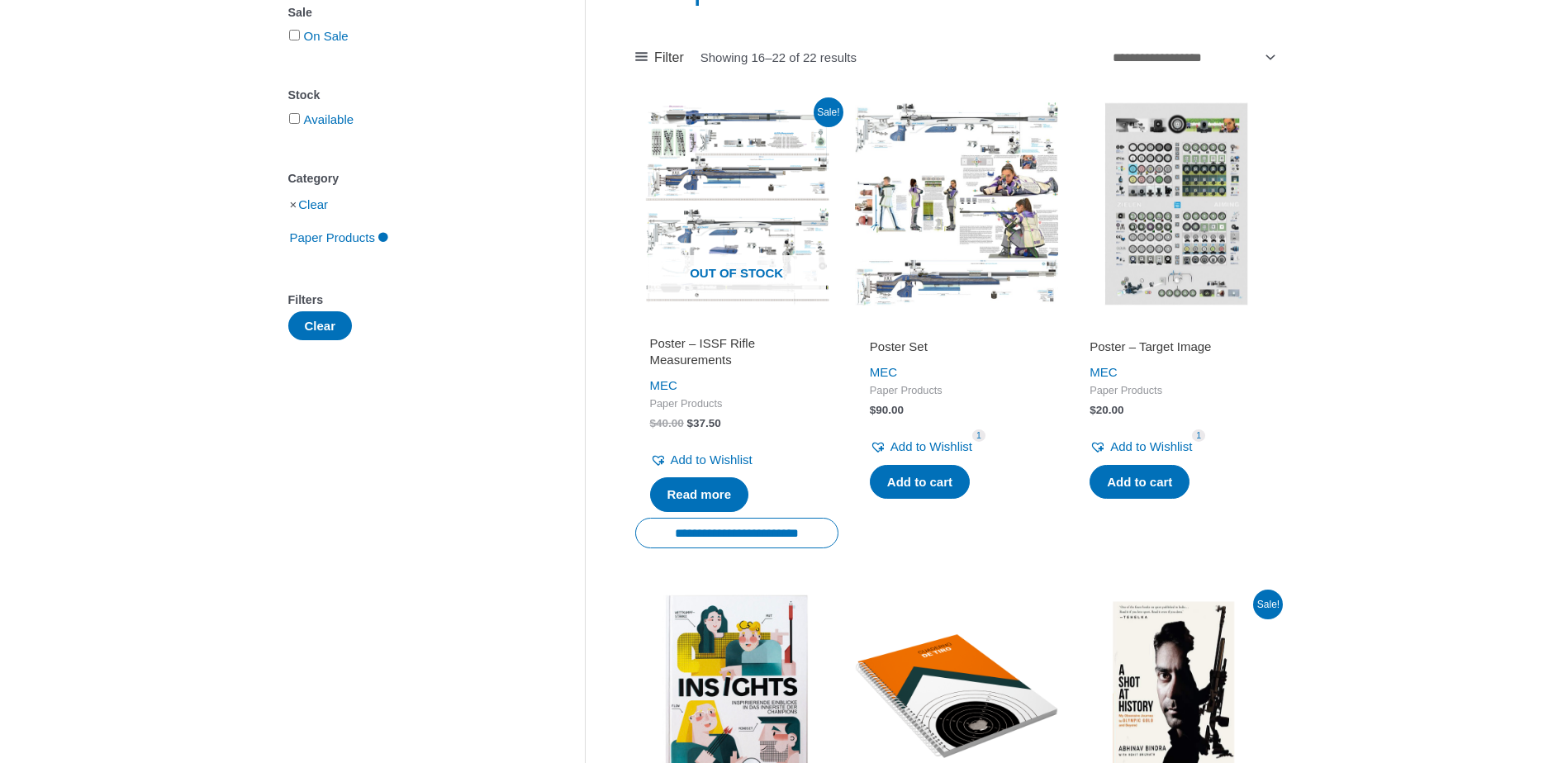
scroll to position [0, 0]
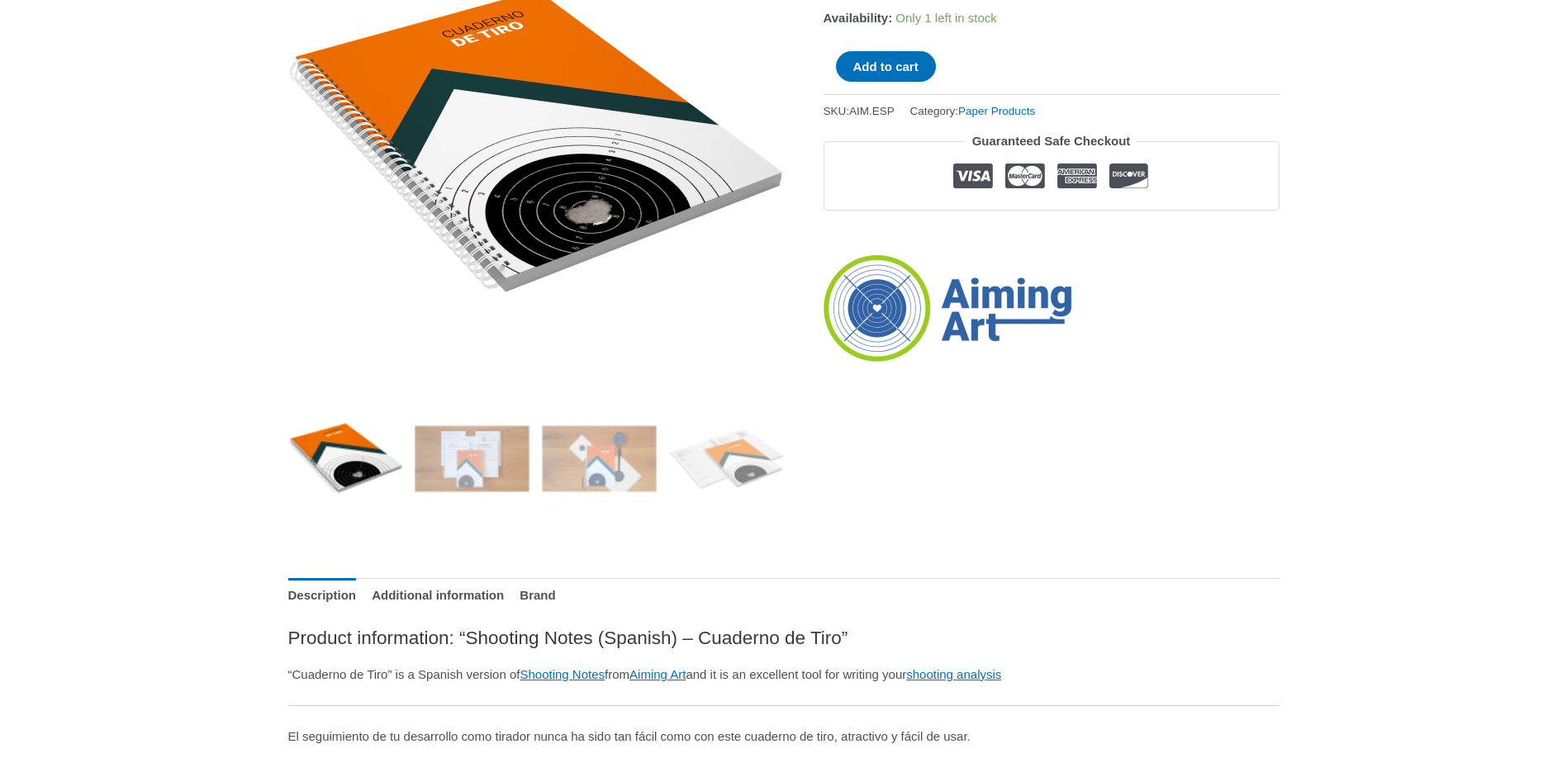
scroll to position [373, 0]
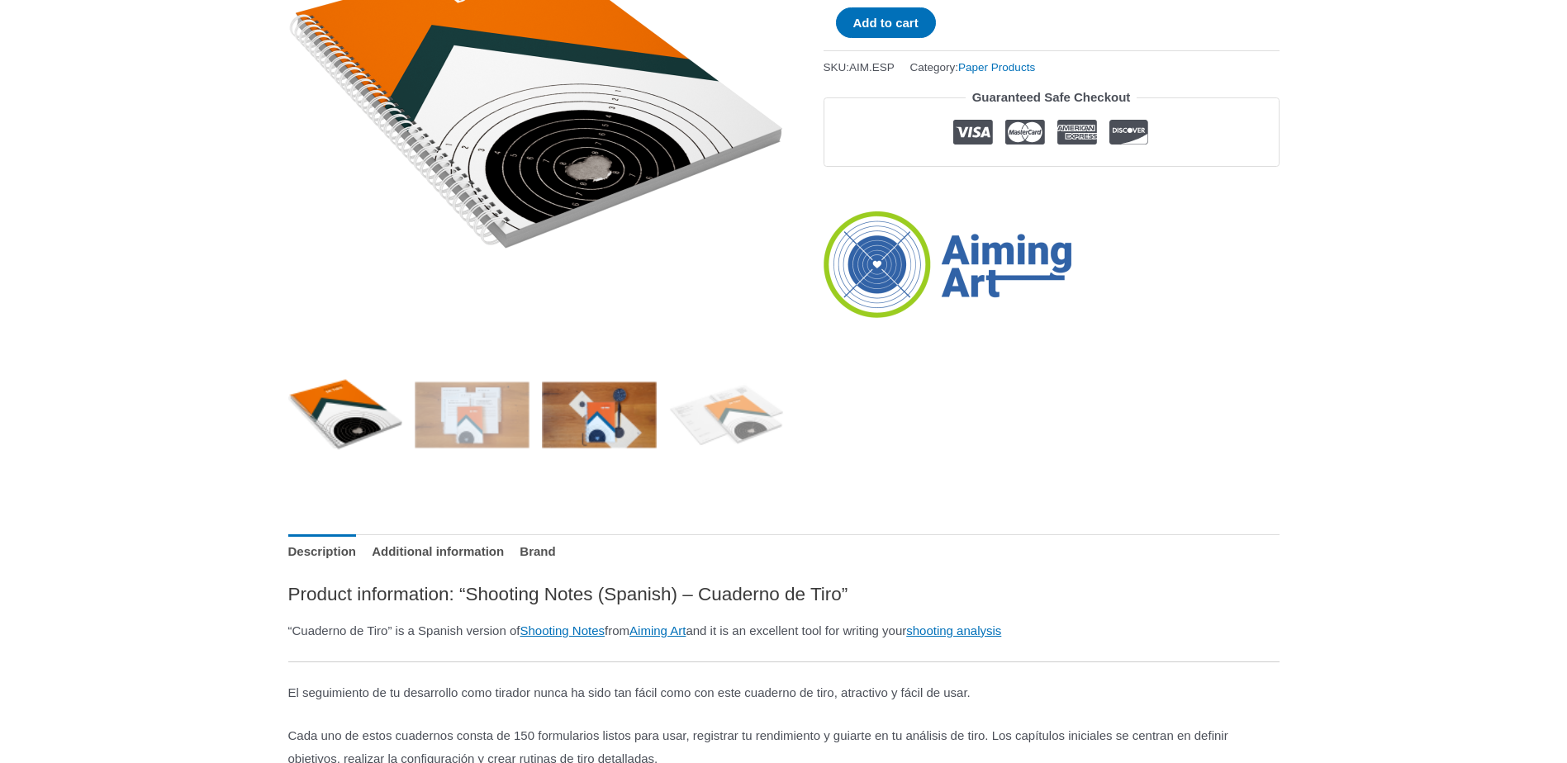
click at [600, 432] on img at bounding box center [599, 415] width 115 height 115
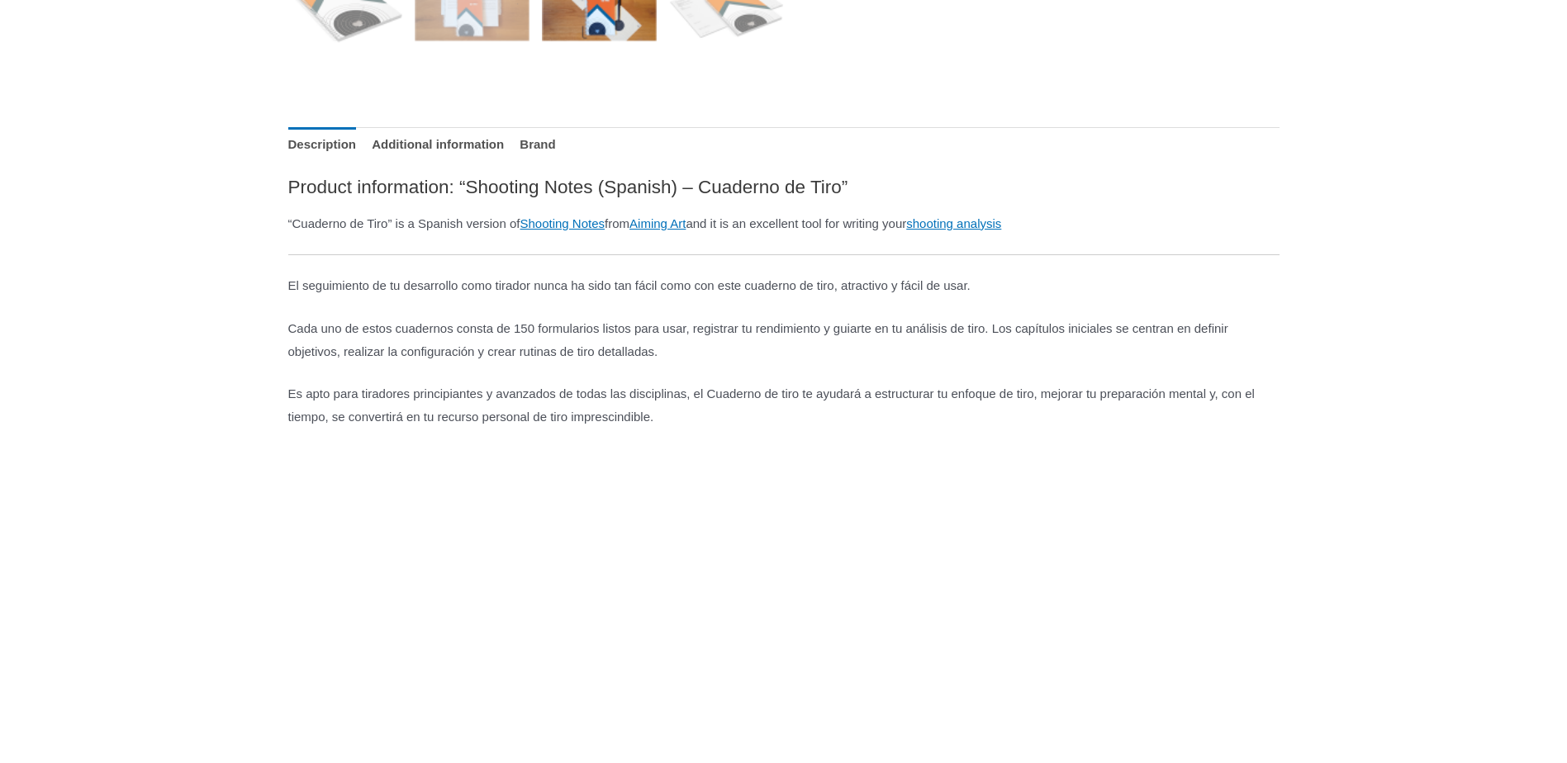
scroll to position [786, 0]
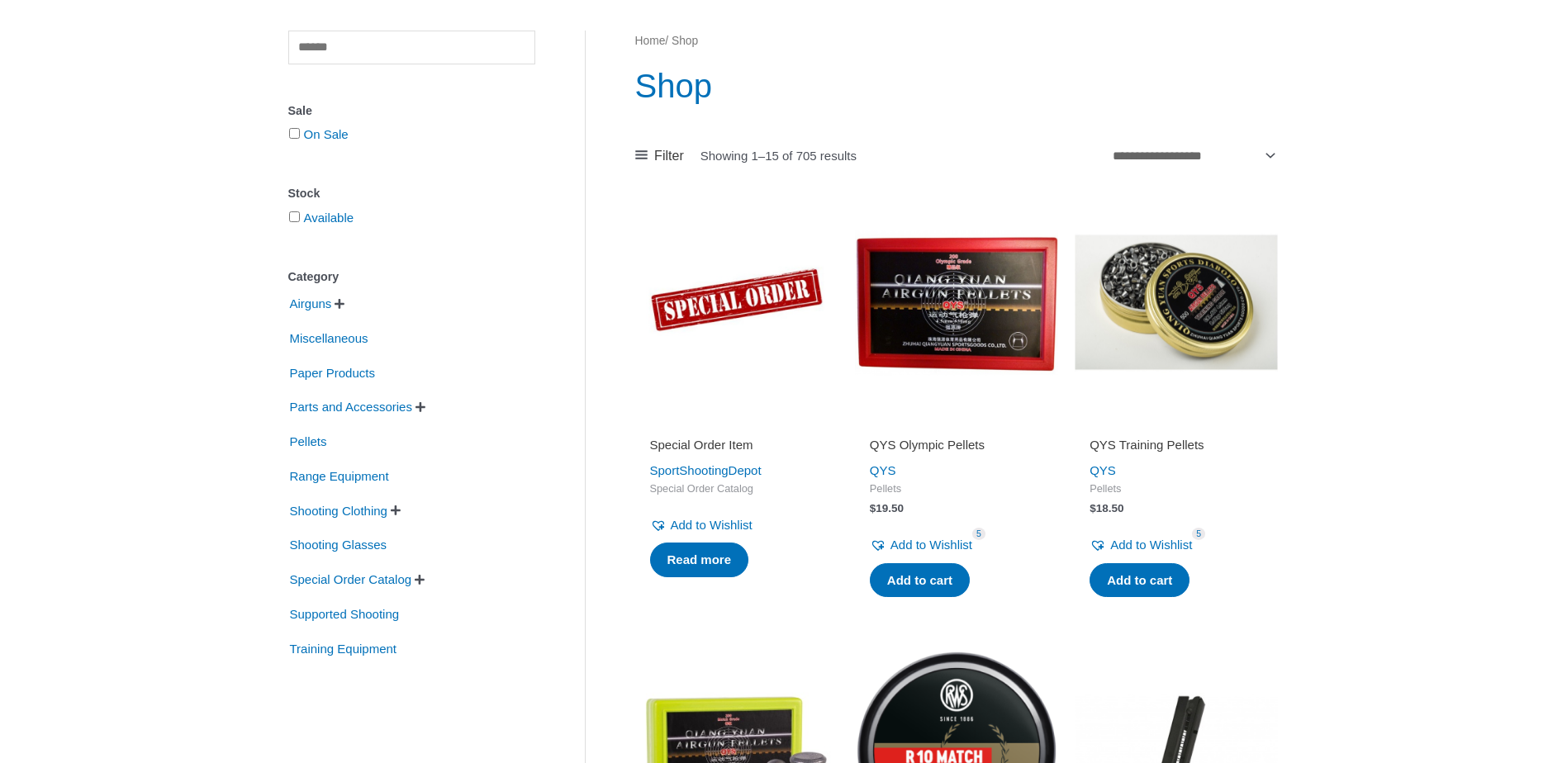
scroll to position [165, 0]
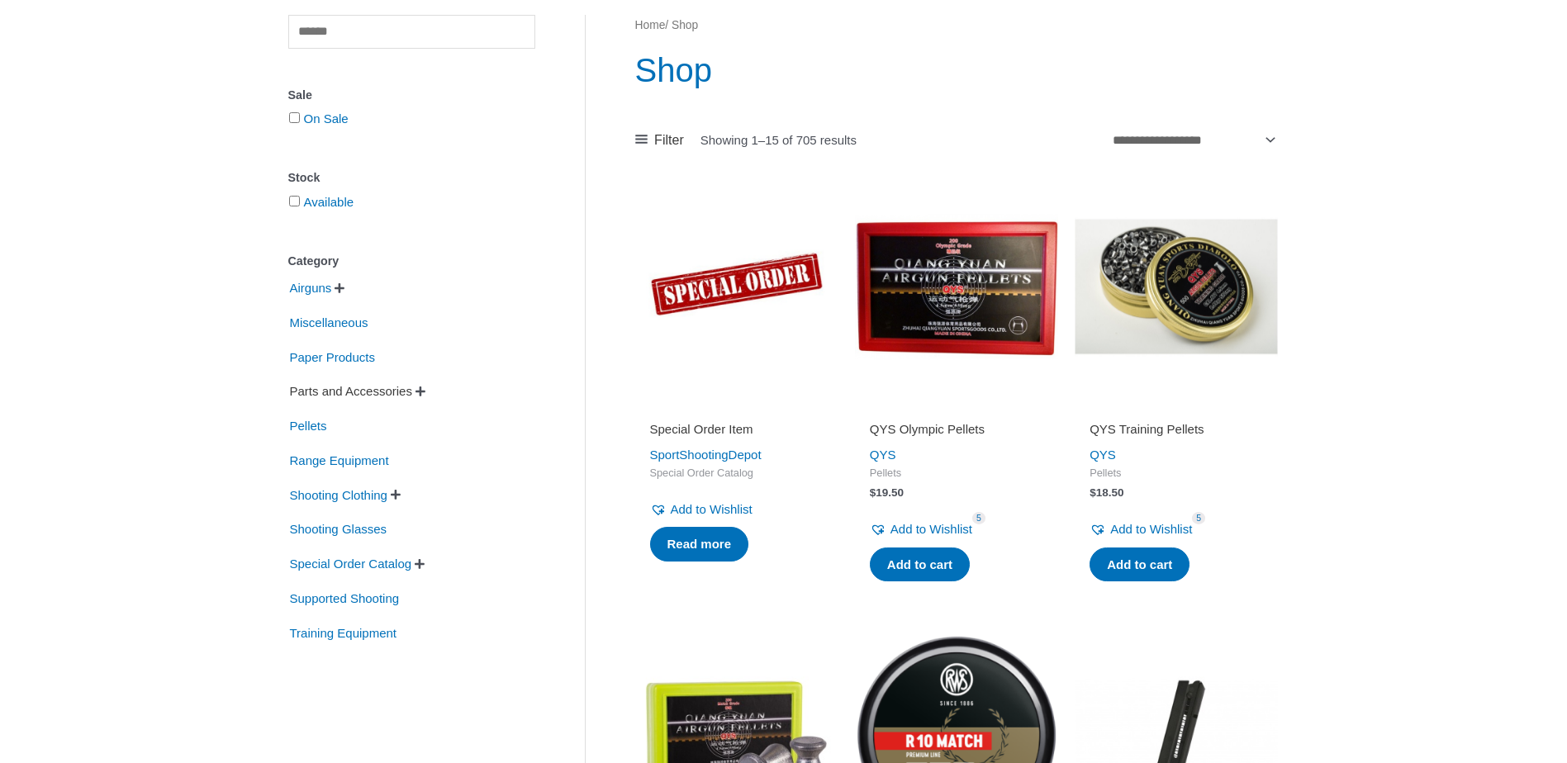
click at [373, 394] on span "Parts and Accessories" at bounding box center [351, 391] width 126 height 28
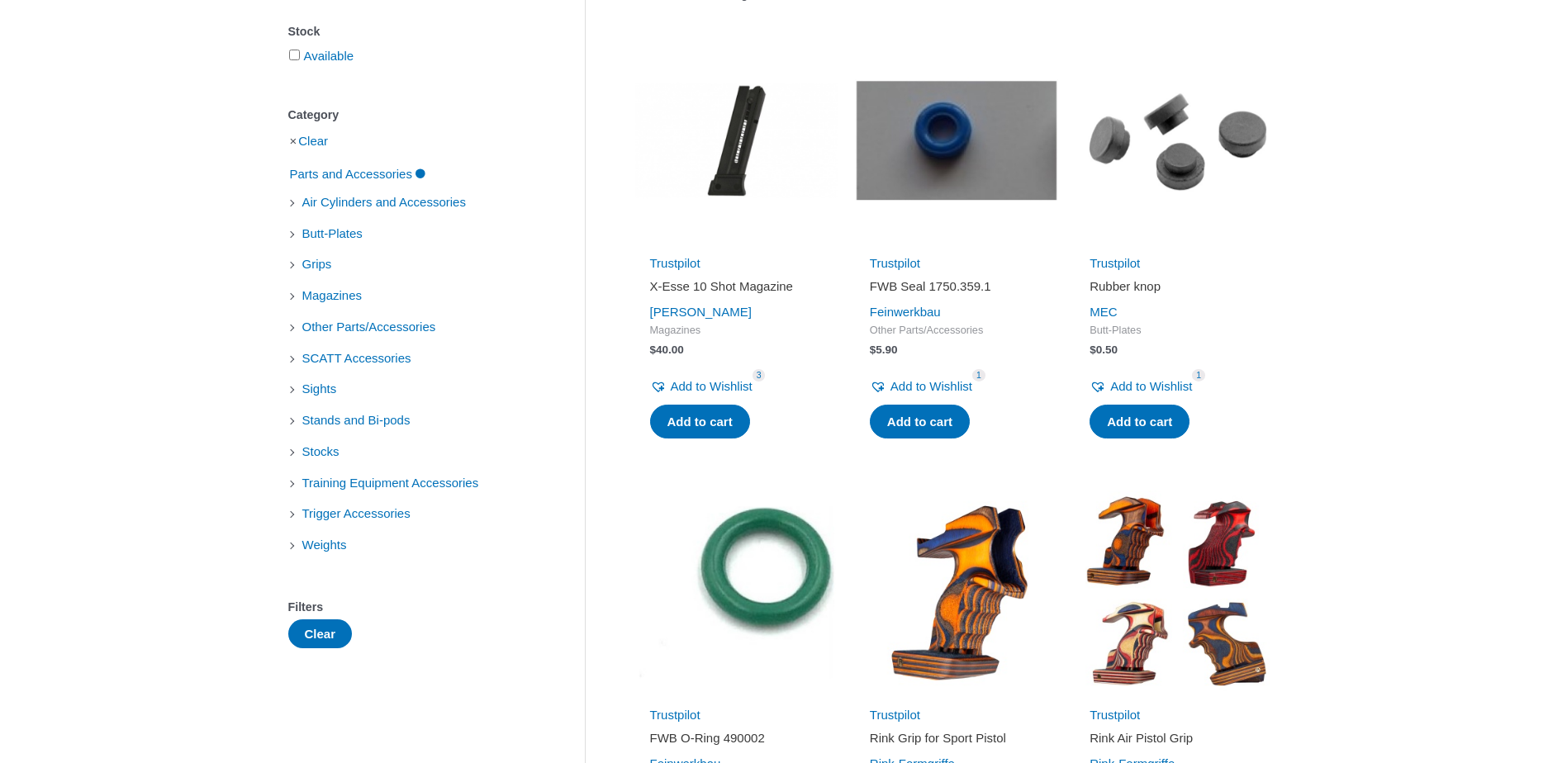
scroll to position [248, 0]
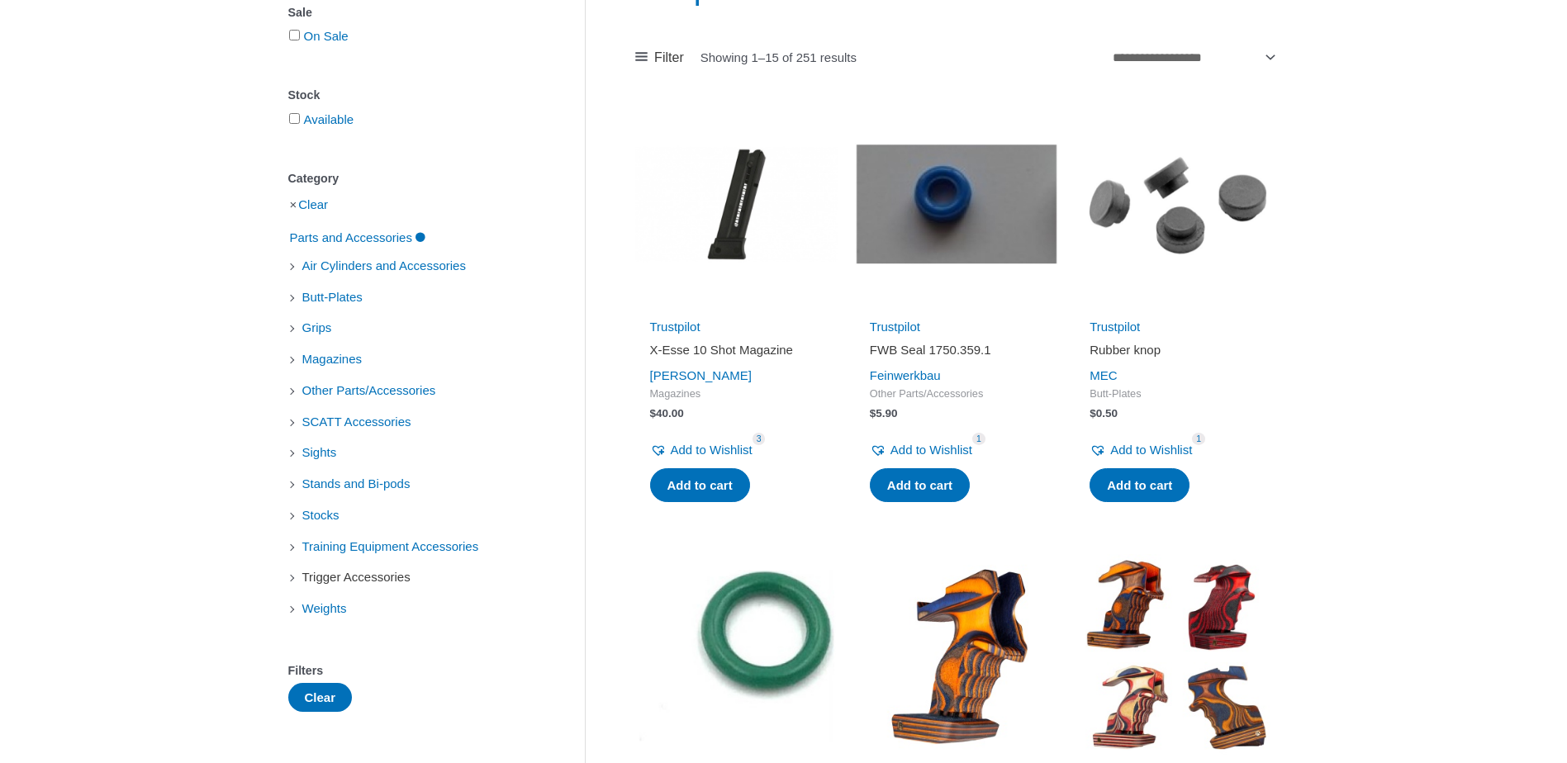
click at [349, 579] on span "Trigger Accessories" at bounding box center [356, 577] width 111 height 28
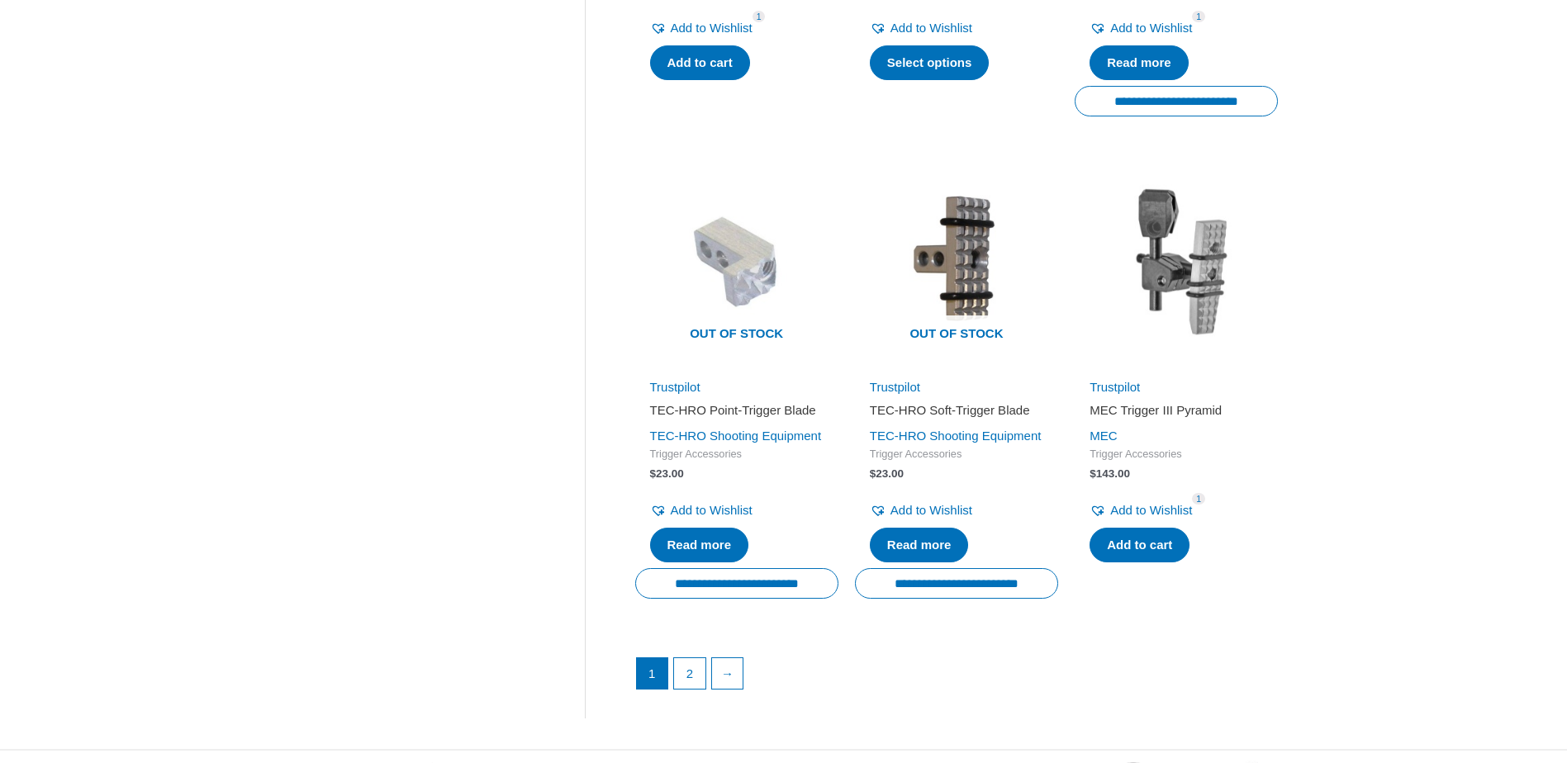
scroll to position [2312, 0]
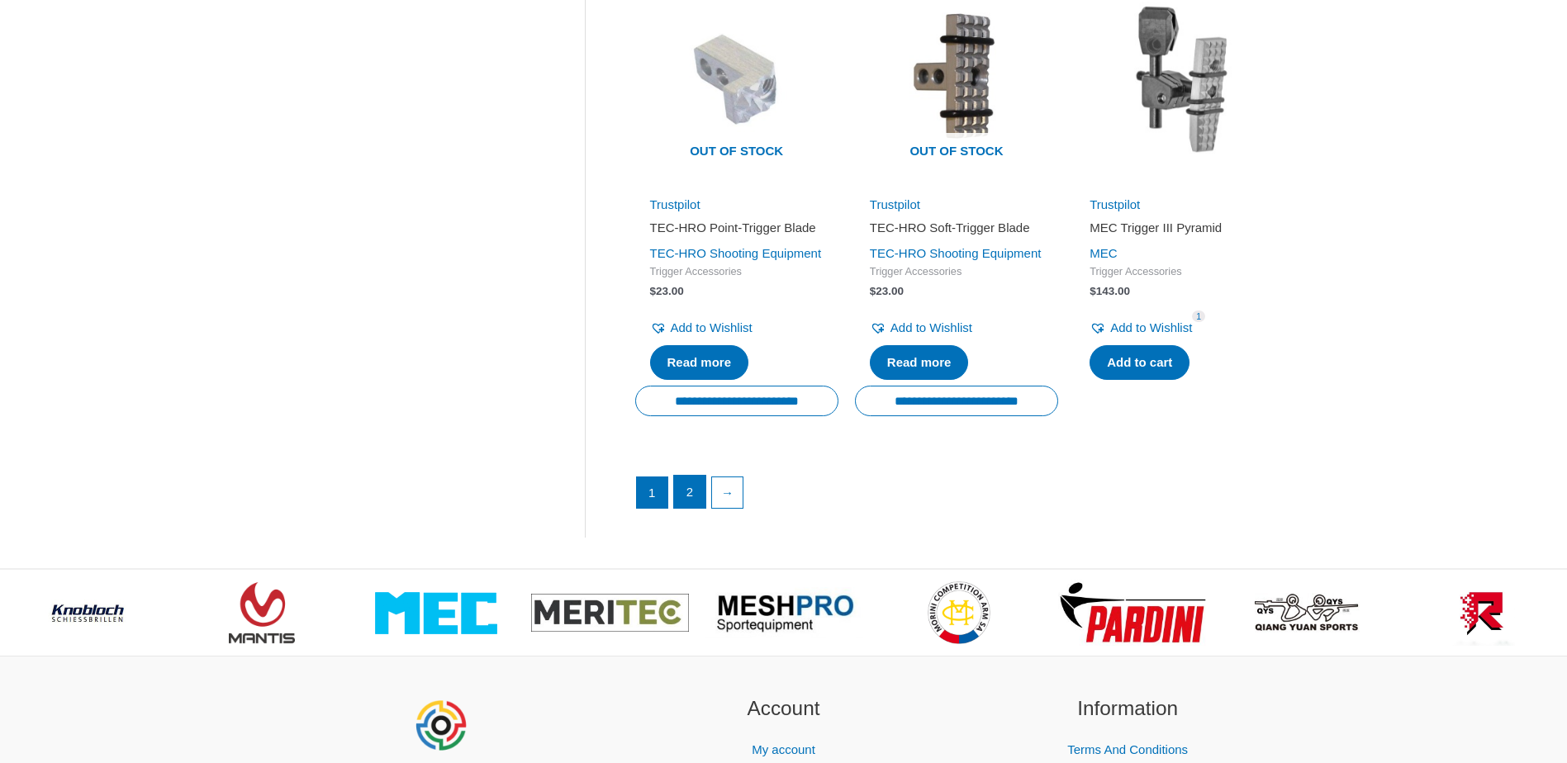
click at [685, 509] on link "2" at bounding box center [689, 492] width 31 height 33
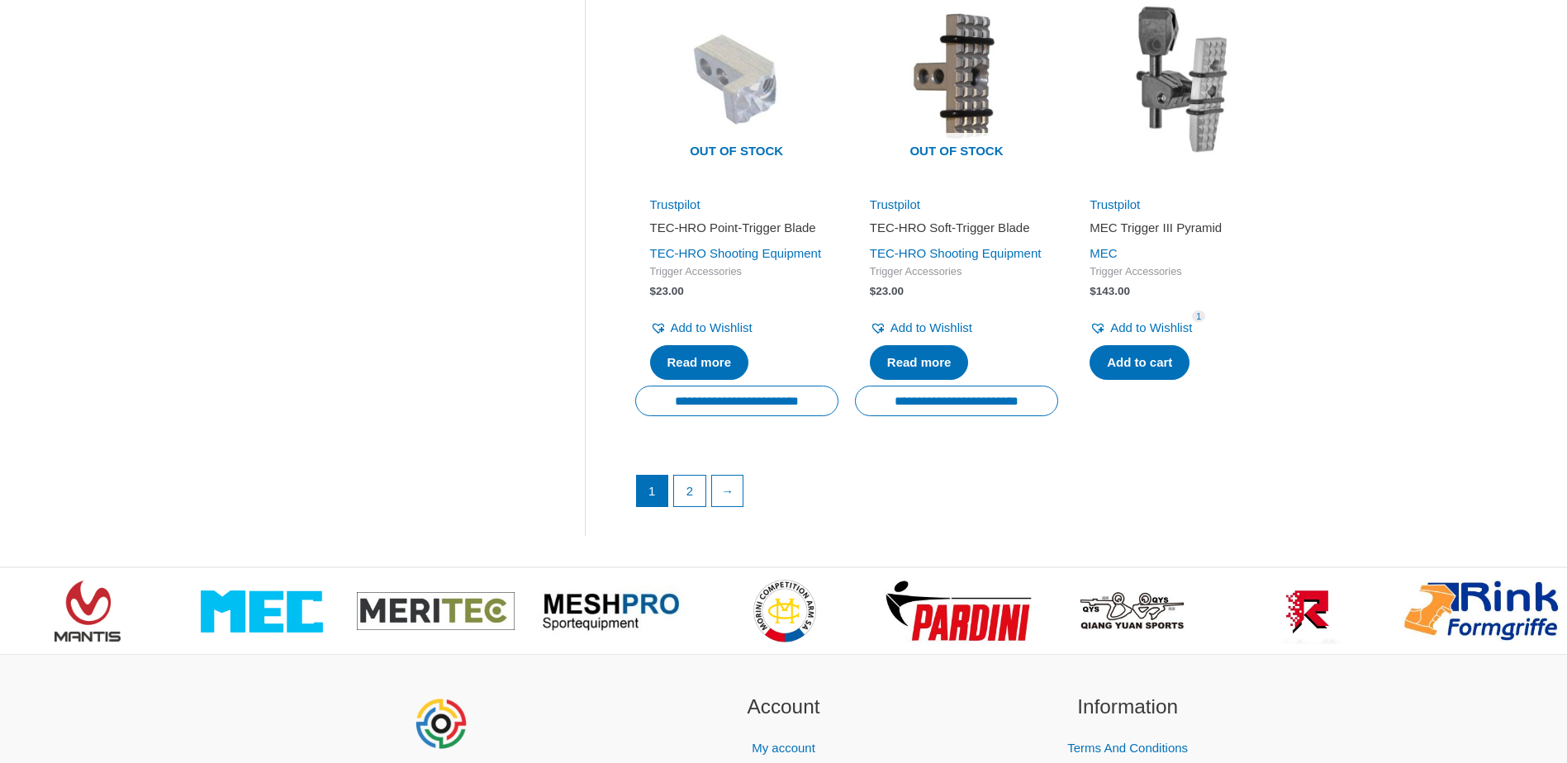
scroll to position [248, 0]
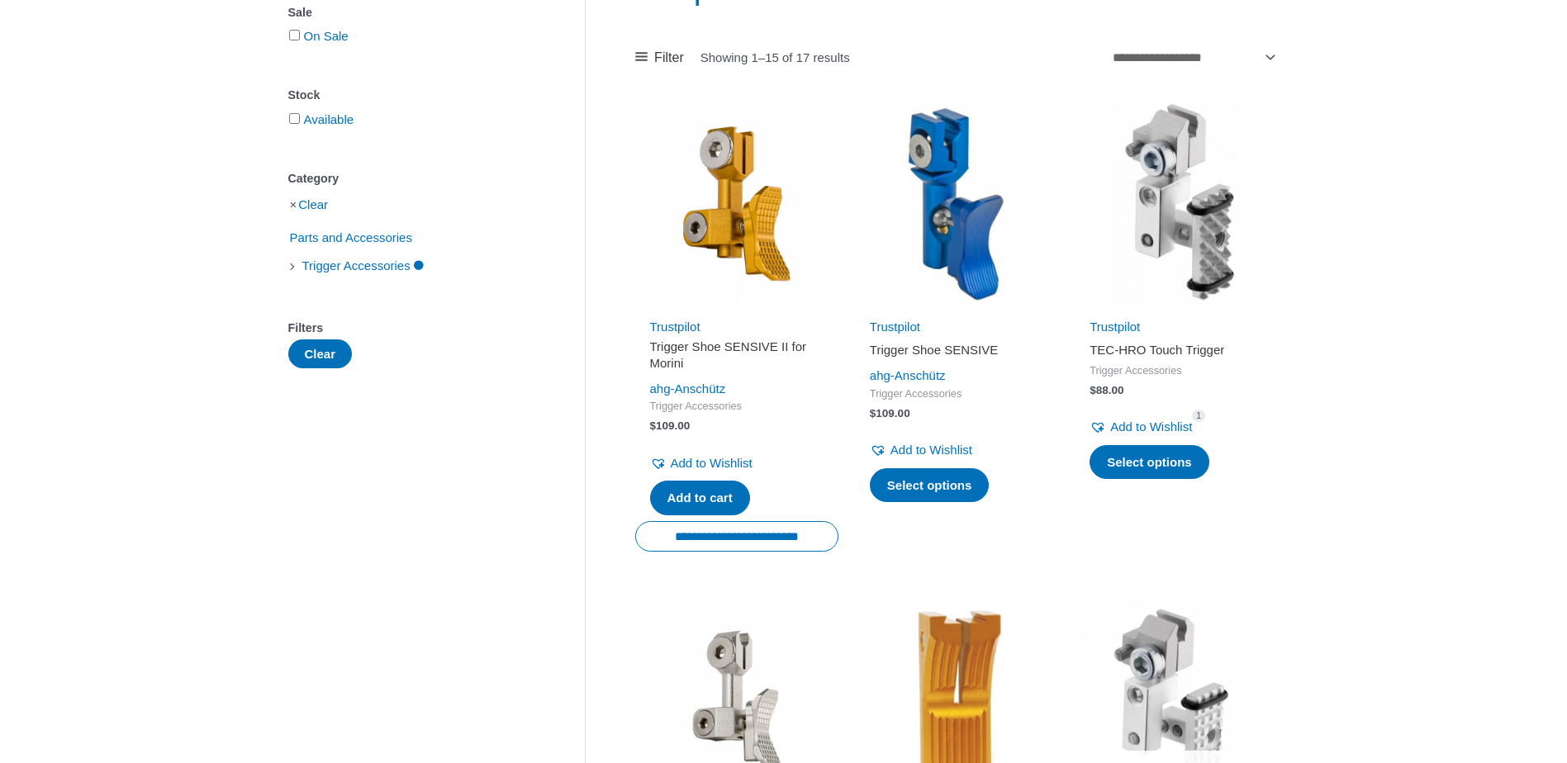
scroll to position [165, 0]
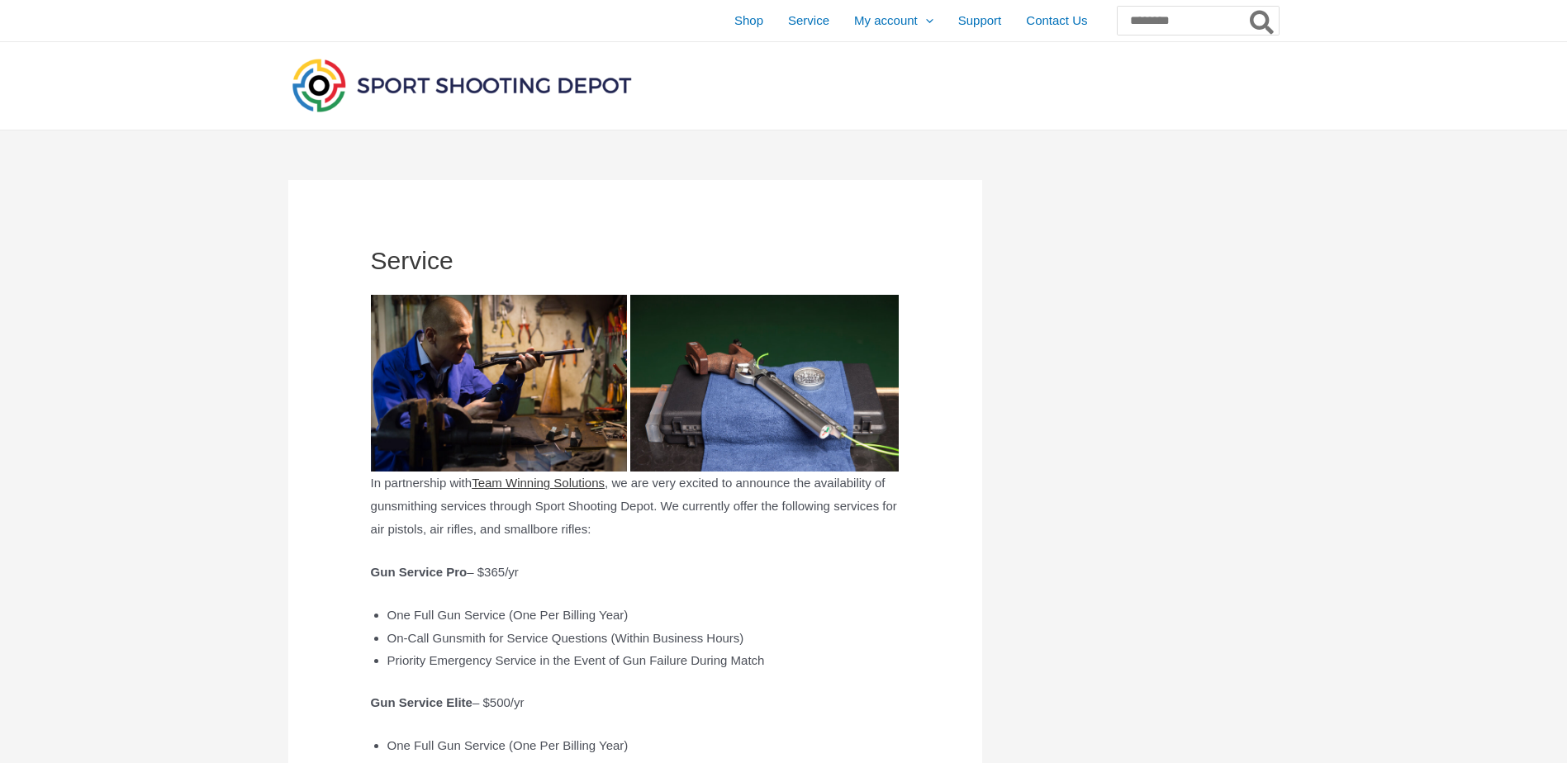
click at [553, 481] on link "Team Winning Solutions" at bounding box center [538, 483] width 133 height 14
